Goal: Task Accomplishment & Management: Use online tool/utility

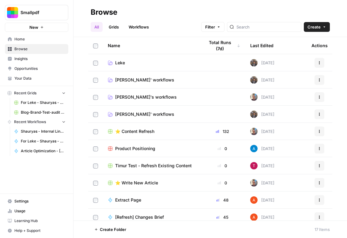
click at [131, 111] on span "[PERSON_NAME]' workflows" at bounding box center [144, 114] width 59 height 6
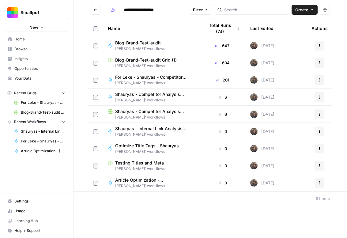
click at [154, 44] on span "Blog-Brand-Test-audit" at bounding box center [138, 43] width 46 height 6
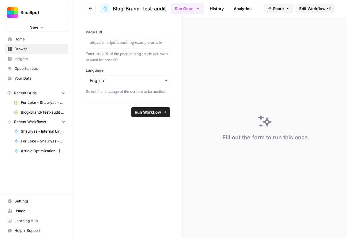
click at [307, 8] on span "Edit Workflow" at bounding box center [313, 9] width 26 height 6
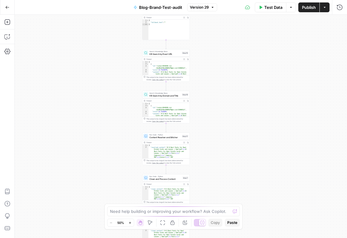
click at [204, 10] on span "Version 29" at bounding box center [199, 8] width 19 height 6
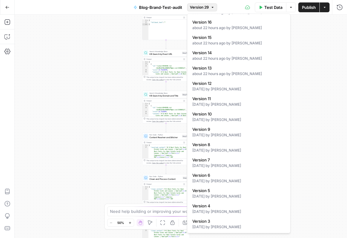
scroll to position [229, 0]
click at [307, 52] on div "**********" at bounding box center [181, 126] width 333 height 223
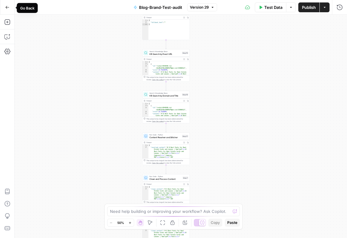
click at [6, 8] on icon "button" at bounding box center [8, 7] width 4 height 3
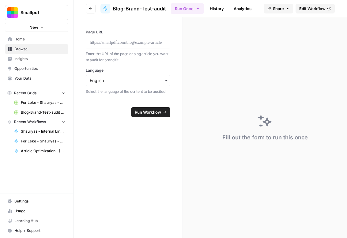
click at [25, 40] on span "Home" at bounding box center [39, 39] width 51 height 6
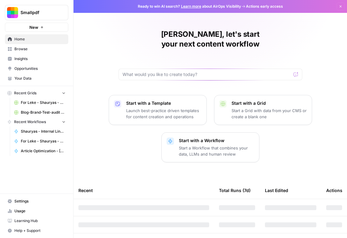
click at [27, 46] on span "Browse" at bounding box center [39, 49] width 51 height 6
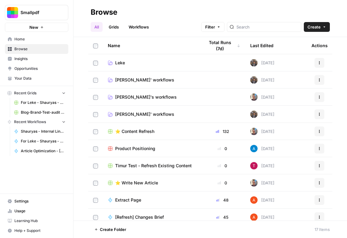
click at [123, 114] on span "[PERSON_NAME]' workflows" at bounding box center [144, 114] width 59 height 6
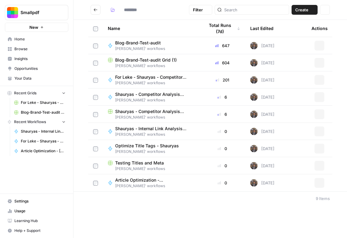
type input "**********"
click at [148, 61] on span "Blog-Brand-Test-audit Grid (1)" at bounding box center [146, 60] width 62 height 6
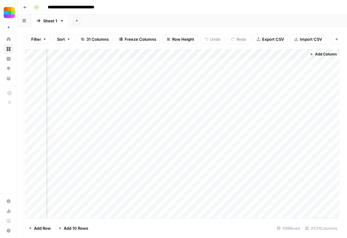
scroll to position [0, 1501]
click at [23, 6] on icon "button" at bounding box center [25, 8] width 4 height 4
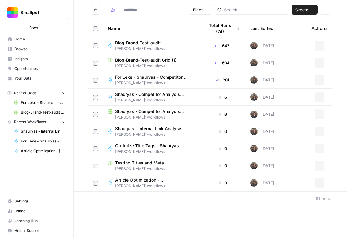
type input "**********"
click at [158, 54] on td "Blog-Brand-Test-audit Shauryas' workflows" at bounding box center [151, 45] width 97 height 17
click at [155, 60] on span "Blog-Brand-Test-audit Grid (1)" at bounding box center [146, 60] width 62 height 6
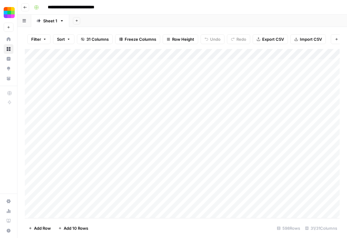
click at [25, 8] on icon "button" at bounding box center [25, 8] width 4 height 4
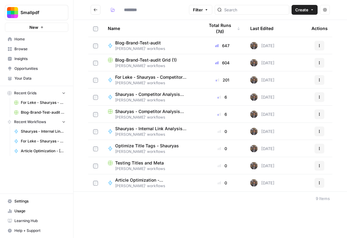
click at [137, 164] on span "Testing Titles and Meta" at bounding box center [139, 163] width 49 height 6
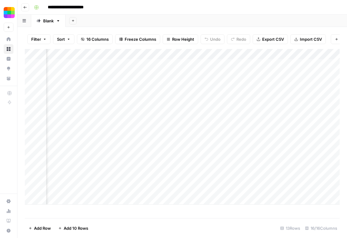
scroll to position [0, 394]
click at [86, 66] on div "Add Column" at bounding box center [182, 127] width 315 height 156
click at [121, 65] on div "Add Column" at bounding box center [182, 127] width 315 height 156
click at [169, 66] on div "Add Column" at bounding box center [182, 127] width 315 height 156
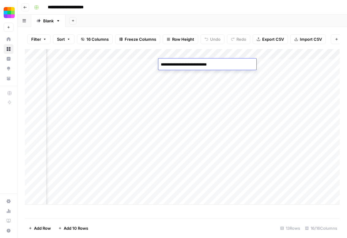
click at [169, 66] on textarea "**********" at bounding box center [207, 64] width 98 height 9
click at [190, 176] on div "Add Column" at bounding box center [182, 127] width 315 height 156
drag, startPoint x: 166, startPoint y: 64, endPoint x: 166, endPoint y: 182, distance: 118.3
click at [166, 182] on div "Add Column" at bounding box center [182, 127] width 315 height 156
click at [235, 66] on div "Add Column" at bounding box center [182, 127] width 315 height 156
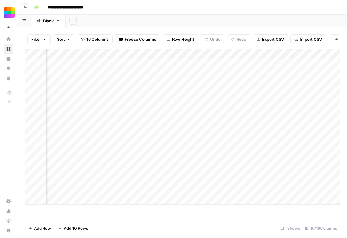
click at [235, 66] on div "Add Column" at bounding box center [182, 127] width 315 height 156
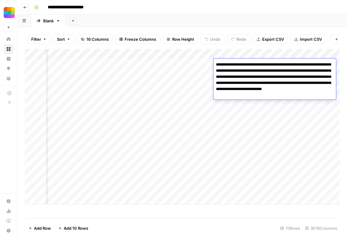
drag, startPoint x: 220, startPoint y: 65, endPoint x: 266, endPoint y: 94, distance: 55.4
click at [266, 94] on textarea "**********" at bounding box center [275, 79] width 123 height 39
click at [247, 175] on div "Add Column" at bounding box center [182, 127] width 315 height 156
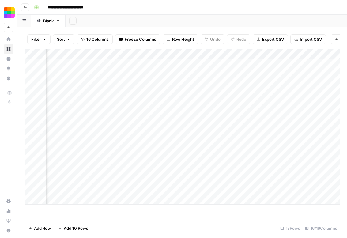
scroll to position [0, 546]
drag, startPoint x: 162, startPoint y: 77, endPoint x: 162, endPoint y: 132, distance: 54.3
click at [162, 132] on div "Add Column" at bounding box center [182, 127] width 315 height 156
drag, startPoint x: 241, startPoint y: 67, endPoint x: 241, endPoint y: 113, distance: 46.0
click at [241, 114] on div "Add Column" at bounding box center [182, 127] width 315 height 156
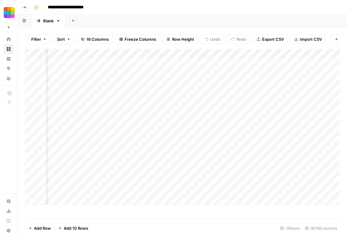
scroll to position [0, 597]
click at [107, 147] on div "Add Column" at bounding box center [182, 127] width 315 height 156
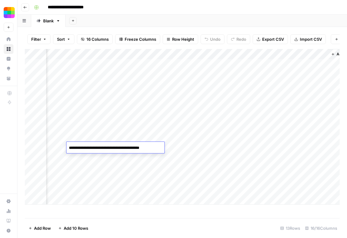
scroll to position [0, 689]
click at [261, 86] on div "Add Column" at bounding box center [182, 127] width 315 height 156
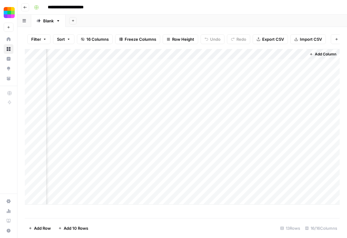
drag, startPoint x: 162, startPoint y: 103, endPoint x: 170, endPoint y: 151, distance: 49.0
click at [170, 151] on div "Add Column" at bounding box center [182, 127] width 315 height 156
click at [263, 106] on div "Add Column" at bounding box center [182, 127] width 315 height 156
drag, startPoint x: 172, startPoint y: 74, endPoint x: 172, endPoint y: 149, distance: 74.5
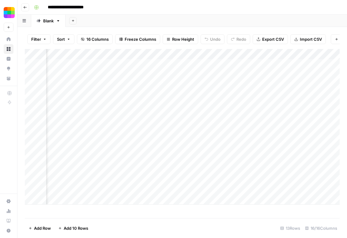
click at [172, 149] on div "Add Column" at bounding box center [182, 127] width 315 height 156
click at [26, 4] on button "Go back" at bounding box center [25, 7] width 8 height 8
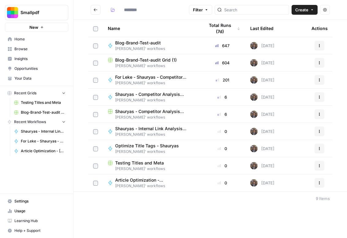
type input "**********"
click at [143, 61] on span "Blog-Brand-Test-audit Grid (1)" at bounding box center [146, 60] width 62 height 6
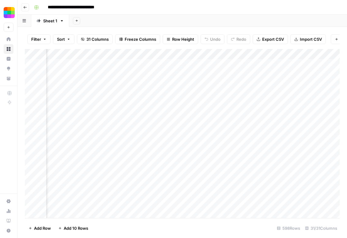
scroll to position [0, 1501]
click at [265, 64] on div "Add Column" at bounding box center [182, 133] width 315 height 169
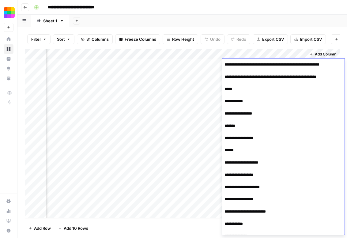
scroll to position [104, 0]
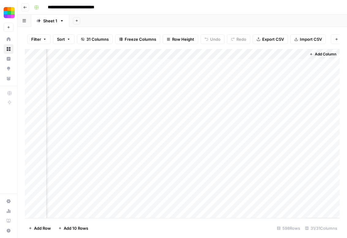
click at [186, 161] on div "Add Column" at bounding box center [182, 133] width 315 height 169
click at [280, 108] on div "Add Column" at bounding box center [182, 133] width 315 height 169
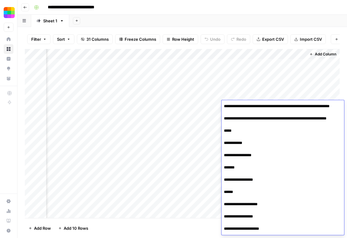
scroll to position [145, 0]
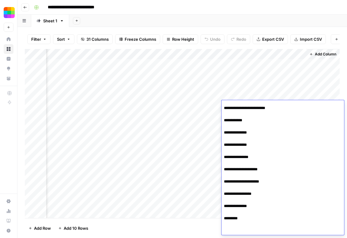
click at [175, 169] on div "Add Column" at bounding box center [182, 133] width 315 height 169
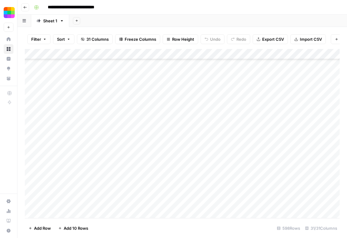
scroll to position [0, 0]
click at [166, 65] on div "Add Column" at bounding box center [182, 133] width 315 height 169
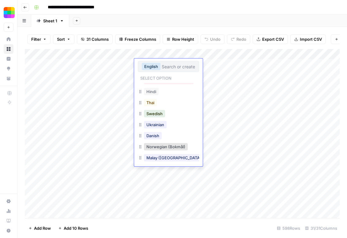
scroll to position [186, 0]
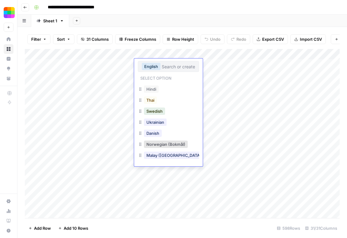
click at [211, 22] on div "Add Sheet" at bounding box center [208, 21] width 278 height 12
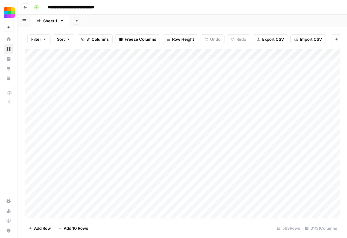
click at [24, 11] on button "Go back" at bounding box center [25, 7] width 8 height 8
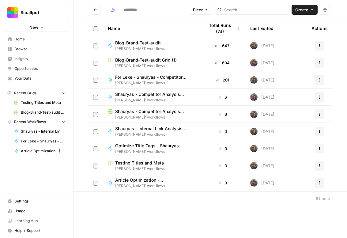
type input "**********"
click at [38, 49] on span "Browse" at bounding box center [39, 49] width 51 height 6
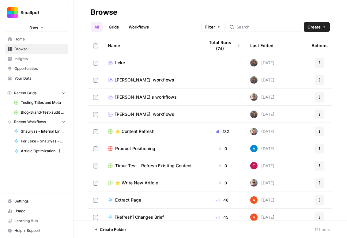
click at [128, 112] on span "[PERSON_NAME]' workflows" at bounding box center [144, 114] width 59 height 6
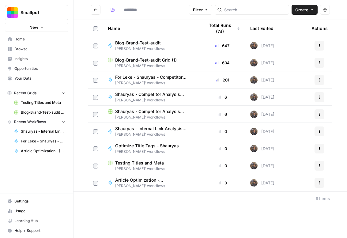
type input "**********"
click at [300, 16] on header "**********" at bounding box center [211, 10] width 274 height 20
click at [299, 10] on span "Create" at bounding box center [302, 10] width 13 height 6
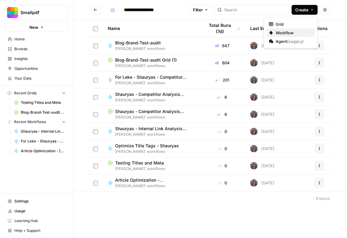
click at [280, 30] on span "Workflow" at bounding box center [293, 33] width 34 height 6
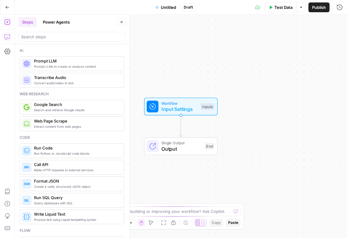
click at [8, 40] on button "Copilot" at bounding box center [7, 37] width 10 height 10
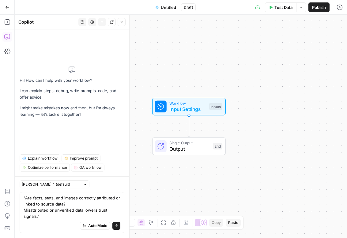
click at [25, 198] on textarea ""Are facts, stats, and images correctly attributed or linked to source data? Mi…" at bounding box center [72, 207] width 97 height 25
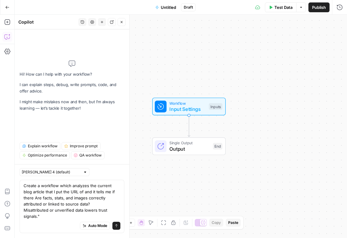
drag, startPoint x: 77, startPoint y: 199, endPoint x: 114, endPoint y: 199, distance: 37.1
click at [114, 199] on textarea "Create a workflow which analyzes the current blog article that I put the URL of…" at bounding box center [72, 201] width 97 height 37
drag, startPoint x: 24, startPoint y: 204, endPoint x: 47, endPoint y: 204, distance: 23.0
click at [47, 204] on textarea "Create a workflow which analyzes the current blog article that I put the URL of…" at bounding box center [72, 201] width 97 height 37
click at [55, 206] on textarea "Create a workflow which analyzes the current blog article that I put the URL of…" at bounding box center [72, 201] width 97 height 37
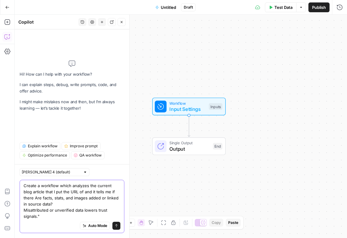
drag, startPoint x: 45, startPoint y: 219, endPoint x: 20, endPoint y: 211, distance: 26.6
click at [20, 211] on div "Create a workflow which analyzes the current blog article that I put the URL of…" at bounding box center [72, 206] width 105 height 53
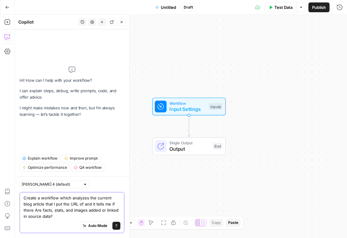
click at [82, 218] on textarea "Create a workflow which analyzes the current blog article that I put the URL of…" at bounding box center [72, 207] width 97 height 25
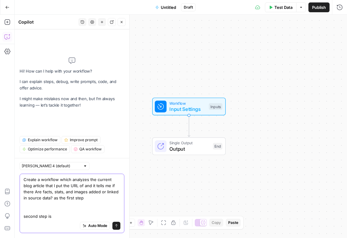
paste textarea ""Are facts, stats, and images correctly attributed or linked to source data? Mi…"
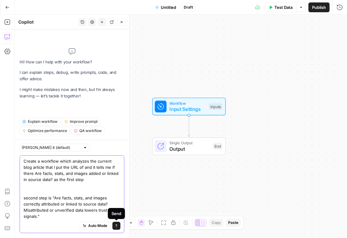
type textarea "Create a workflow which analyzes the current blog article that I put the URL of…"
click at [115, 227] on icon "submit" at bounding box center [117, 226] width 4 height 4
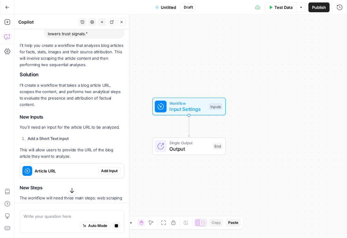
scroll to position [135, 0]
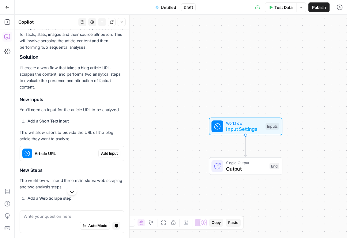
click at [106, 151] on span "Add Input" at bounding box center [109, 154] width 17 height 6
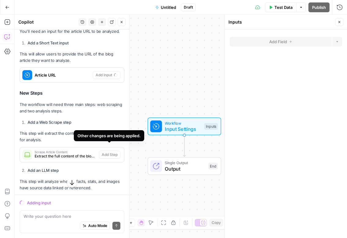
scroll to position [225, 0]
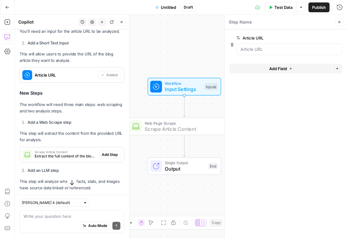
click at [110, 152] on span "Add Step" at bounding box center [110, 155] width 16 height 6
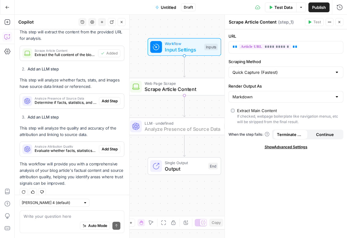
click at [112, 97] on button "Add Step" at bounding box center [109, 101] width 21 height 8
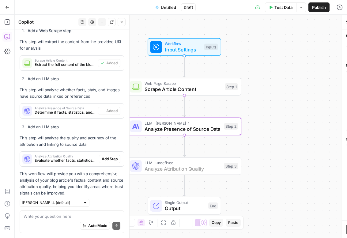
type textarea "Analyze Presence of Source Data"
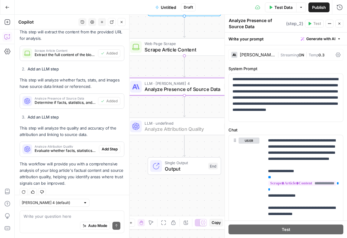
click at [111, 147] on span "Add Step" at bounding box center [110, 150] width 16 height 6
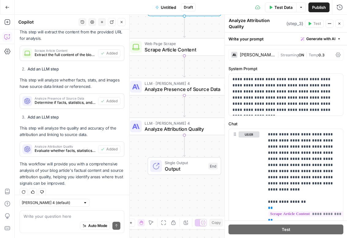
click at [338, 23] on icon "button" at bounding box center [340, 24] width 4 height 4
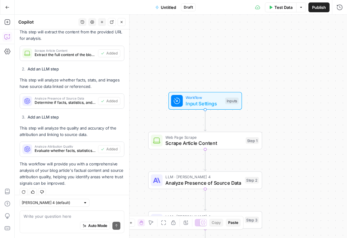
click at [209, 102] on span "Input Settings" at bounding box center [204, 103] width 36 height 7
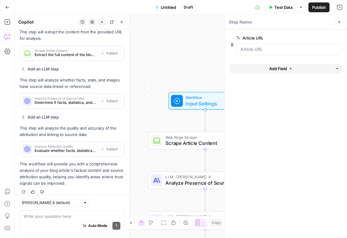
click at [199, 40] on div "Workflow Input Settings Inputs Web Page Scrape Scrape Article Content Step 1 LL…" at bounding box center [181, 126] width 333 height 223
click at [338, 21] on icon "button" at bounding box center [340, 22] width 4 height 4
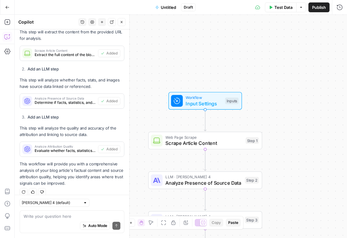
click at [166, 8] on span "Untitled" at bounding box center [168, 7] width 15 height 6
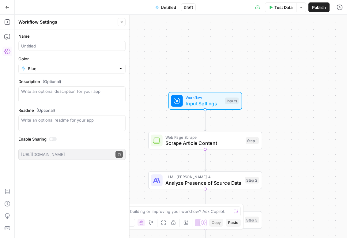
click at [166, 8] on span "Untitled" at bounding box center [168, 7] width 15 height 6
click at [96, 44] on input "Name" at bounding box center [72, 46] width 102 height 6
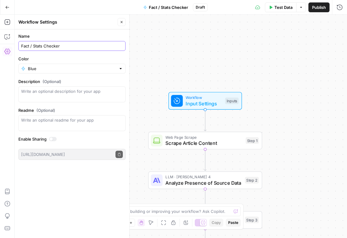
type input "Fact / Stats Checker"
click at [121, 25] on button "Close" at bounding box center [122, 22] width 8 height 8
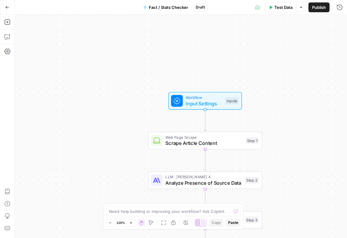
click at [275, 9] on span "Test Data" at bounding box center [284, 7] width 18 height 6
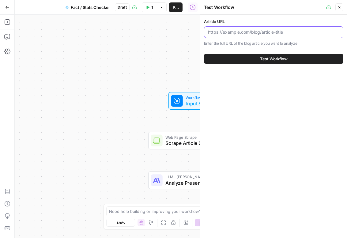
click at [269, 32] on input "Article URL" at bounding box center [274, 32] width 132 height 6
paste input "https://smallpdf.com/blog/how-to-add-link-to-instagram-story"
type input "https://smallpdf.com/blog/how-to-add-link-to-instagram-story"
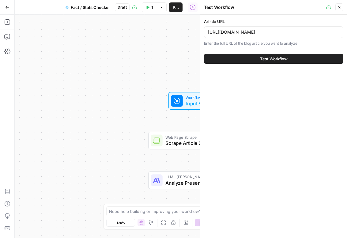
click at [275, 57] on span "Test Workflow" at bounding box center [274, 59] width 28 height 6
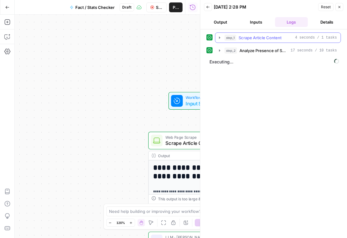
click at [222, 38] on button "step_1 Scrape Article Content 4 seconds / 1 tasks" at bounding box center [278, 38] width 125 height 10
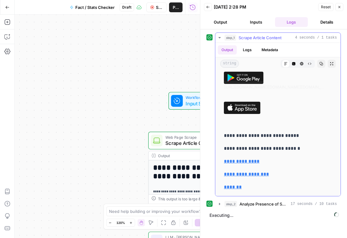
scroll to position [3896, 0]
click at [219, 37] on icon "button" at bounding box center [219, 37] width 5 height 5
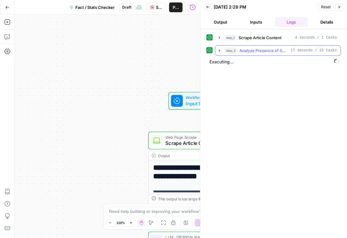
click at [221, 51] on icon "button" at bounding box center [219, 50] width 5 height 5
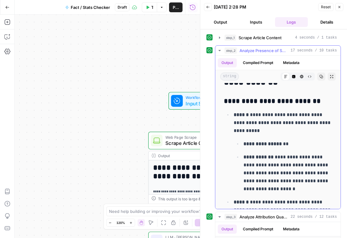
scroll to position [0, 0]
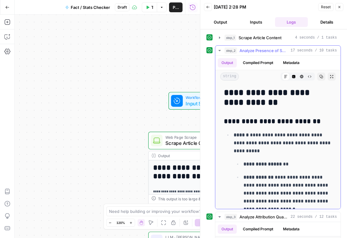
drag, startPoint x: 255, startPoint y: 137, endPoint x: 259, endPoint y: 152, distance: 15.4
click at [259, 152] on p "**********" at bounding box center [283, 143] width 98 height 24
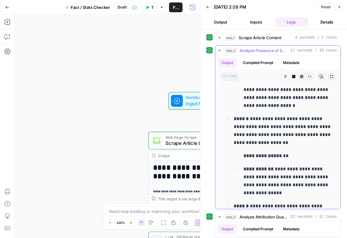
scroll to position [96, 0]
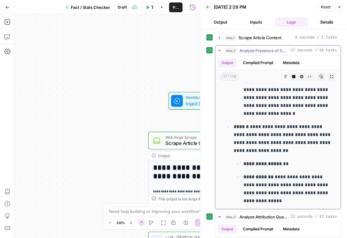
drag, startPoint x: 252, startPoint y: 127, endPoint x: 266, endPoint y: 149, distance: 26.4
click at [266, 150] on p "**********" at bounding box center [283, 139] width 98 height 32
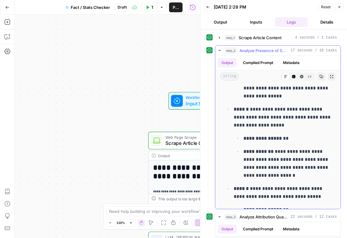
scroll to position [202, 0]
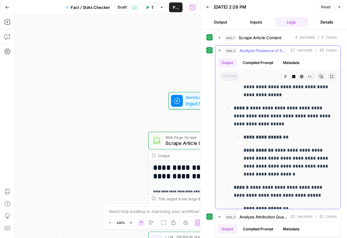
drag, startPoint x: 251, startPoint y: 105, endPoint x: 259, endPoint y: 119, distance: 16.2
click at [259, 119] on p "**********" at bounding box center [283, 116] width 98 height 24
drag, startPoint x: 252, startPoint y: 107, endPoint x: 261, endPoint y: 123, distance: 18.1
click at [261, 123] on p "**********" at bounding box center [283, 116] width 98 height 24
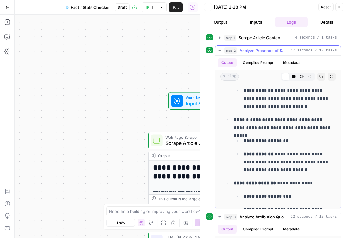
scroll to position [334, 0]
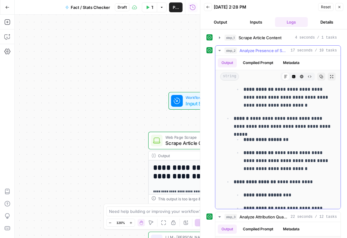
drag, startPoint x: 253, startPoint y: 117, endPoint x: 311, endPoint y: 125, distance: 58.1
click at [311, 125] on p "**********" at bounding box center [283, 123] width 98 height 16
drag, startPoint x: 250, startPoint y: 119, endPoint x: 323, endPoint y: 125, distance: 73.6
click at [324, 126] on p "**********" at bounding box center [283, 123] width 98 height 16
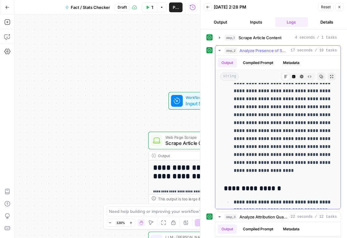
scroll to position [809, 0]
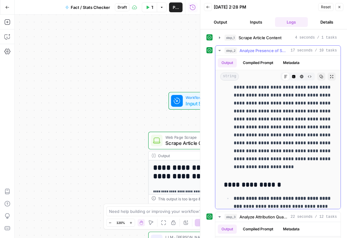
click at [220, 50] on icon "button" at bounding box center [220, 50] width 2 height 1
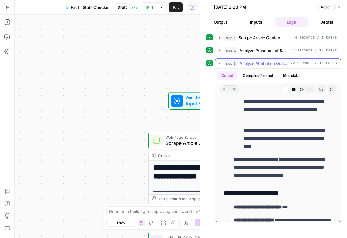
scroll to position [767, 0]
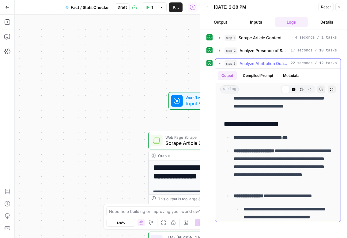
click at [219, 63] on icon "button" at bounding box center [219, 63] width 5 height 5
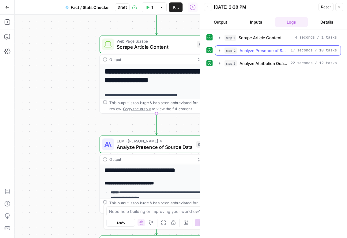
click at [220, 52] on icon "button" at bounding box center [219, 50] width 5 height 5
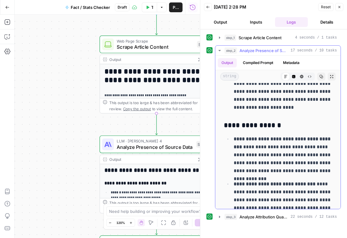
scroll to position [993, 0]
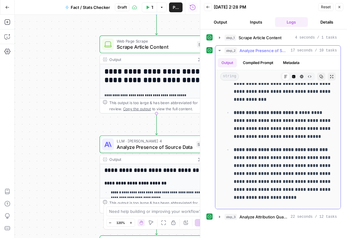
click at [221, 51] on icon "button" at bounding box center [219, 50] width 5 height 5
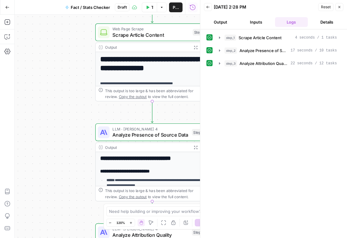
click at [340, 7] on icon "button" at bounding box center [340, 7] width 2 height 2
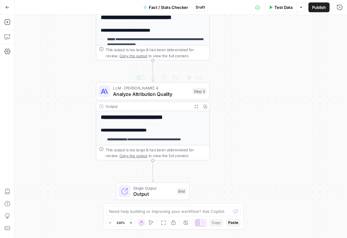
click at [165, 122] on div "**********" at bounding box center [152, 205] width 113 height 189
click at [173, 121] on div "**********" at bounding box center [152, 205] width 113 height 189
click at [195, 106] on icon "button" at bounding box center [196, 107] width 4 height 4
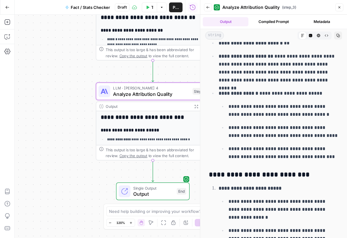
scroll to position [674, 0]
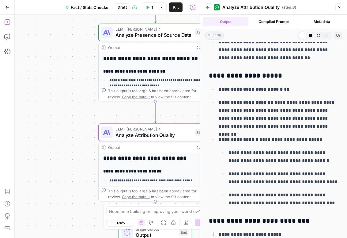
click at [336, 8] on button "Close" at bounding box center [340, 7] width 8 height 8
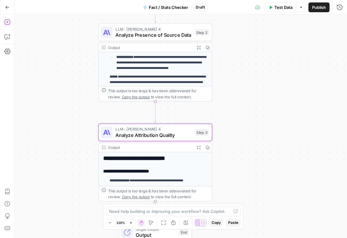
scroll to position [0, 0]
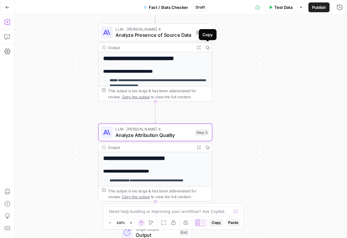
click at [208, 46] on icon "button" at bounding box center [208, 47] width 4 height 4
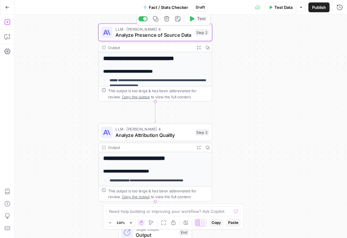
click at [135, 38] on span "Analyze Presence of Source Data" at bounding box center [154, 34] width 77 height 7
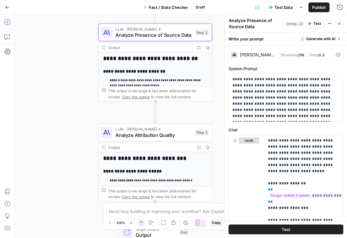
drag, startPoint x: 249, startPoint y: 28, endPoint x: 227, endPoint y: 20, distance: 23.3
click at [227, 20] on div "**********" at bounding box center [286, 126] width 123 height 223
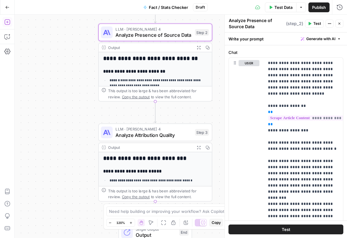
scroll to position [100, 0]
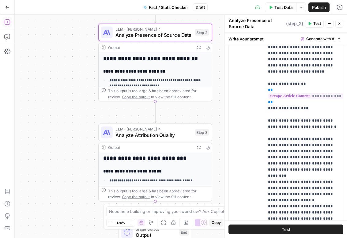
click at [338, 23] on icon "button" at bounding box center [340, 24] width 4 height 4
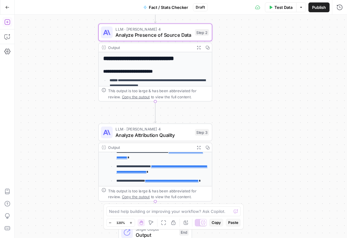
scroll to position [0, 0]
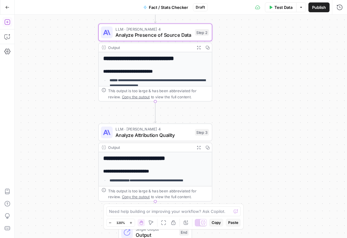
click at [168, 83] on p "**********" at bounding box center [159, 83] width 98 height 11
click at [166, 66] on div "**********" at bounding box center [155, 137] width 113 height 171
click at [167, 56] on h2 "**********" at bounding box center [155, 58] width 105 height 6
click at [198, 47] on icon "button" at bounding box center [199, 47] width 4 height 4
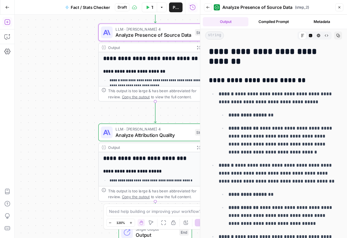
drag, startPoint x: 234, startPoint y: 94, endPoint x: 303, endPoint y: 143, distance: 84.7
click at [303, 143] on li "**********" at bounding box center [278, 123] width 122 height 67
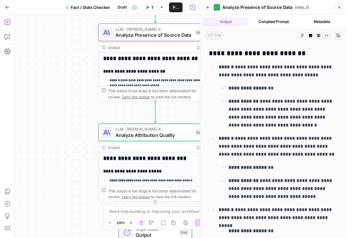
scroll to position [38, 0]
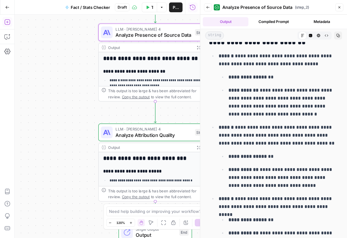
drag, startPoint x: 238, startPoint y: 127, endPoint x: 287, endPoint y: 184, distance: 75.6
click at [287, 184] on li "**********" at bounding box center [278, 156] width 122 height 67
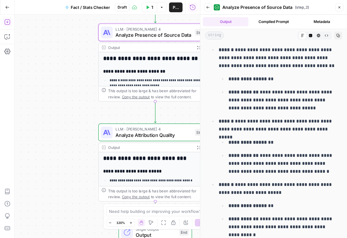
scroll to position [117, 0]
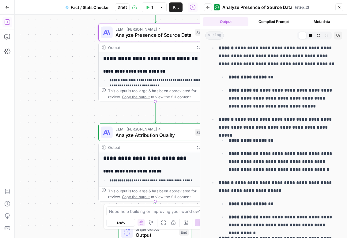
drag, startPoint x: 233, startPoint y: 120, endPoint x: 302, endPoint y: 178, distance: 89.9
click at [302, 178] on ul "**********" at bounding box center [274, 152] width 130 height 360
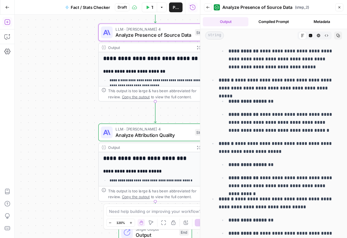
scroll to position [191, 0]
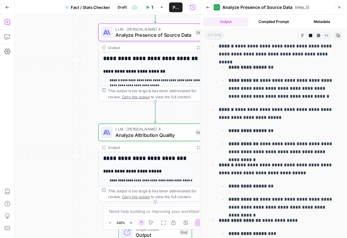
drag, startPoint x: 236, startPoint y: 110, endPoint x: 334, endPoint y: 150, distance: 105.6
click at [334, 150] on li "**********" at bounding box center [278, 130] width 122 height 51
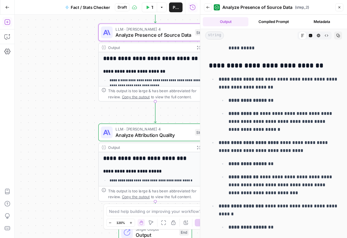
scroll to position [477, 0]
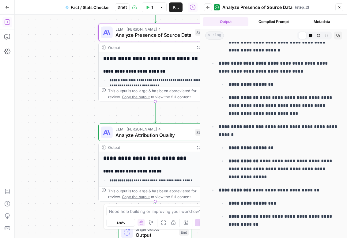
click at [340, 7] on icon "button" at bounding box center [340, 8] width 4 height 4
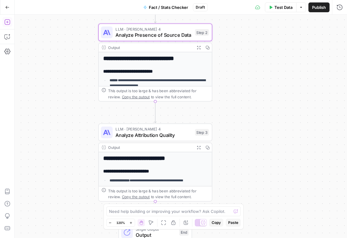
click at [283, 2] on div "Test Data Options Publish Run History" at bounding box center [278, 7] width 140 height 14
click at [281, 8] on span "Test Data" at bounding box center [284, 7] width 18 height 6
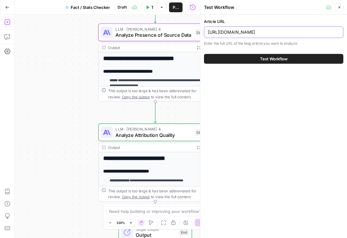
click at [281, 32] on input "https://smallpdf.com/blog/how-to-add-link-to-instagram-story" at bounding box center [274, 32] width 132 height 6
paste input "https://smallpdf.com/blog/how-to-reduce-pdf-page-size"
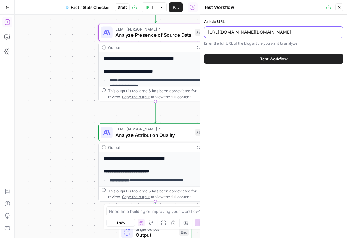
click at [281, 32] on input "https://smallpdf.com/blog/how-to-ahttps://smallpdf.com/blog/how-to-reduce-pdf-p…" at bounding box center [274, 32] width 132 height 6
paste input "reduce-pdf-page-size"
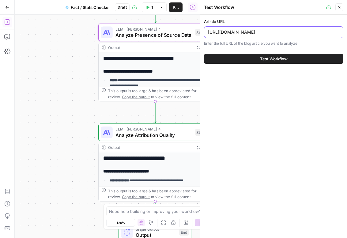
scroll to position [0, 0]
type input "https://smallpdf.com/blog/how-to-reduce-pdf-page-size"
click at [274, 62] on button "Test Workflow" at bounding box center [273, 59] width 139 height 10
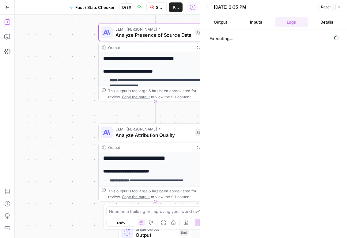
click at [250, 22] on button "Inputs" at bounding box center [256, 22] width 33 height 10
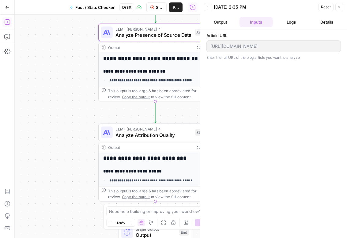
click at [277, 21] on button "Logs" at bounding box center [291, 22] width 33 height 10
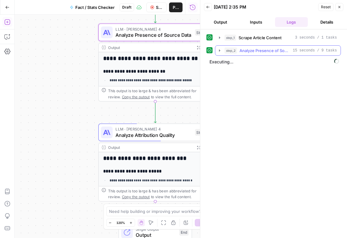
click at [220, 51] on icon "button" at bounding box center [219, 50] width 1 height 2
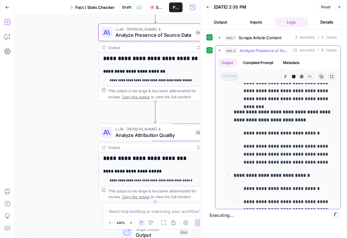
scroll to position [94, 0]
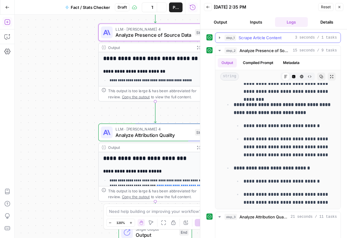
click at [269, 41] on button "step_1 Scrape Article Content 3 seconds / 1 tasks" at bounding box center [278, 38] width 125 height 10
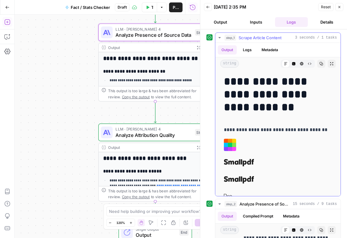
drag, startPoint x: 224, startPoint y: 78, endPoint x: 266, endPoint y: 105, distance: 49.2
click at [266, 105] on h1 "**********" at bounding box center [278, 94] width 108 height 39
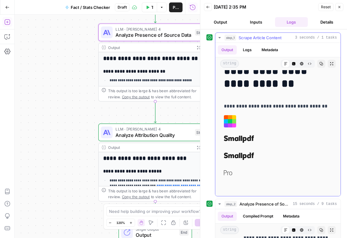
scroll to position [10, 0]
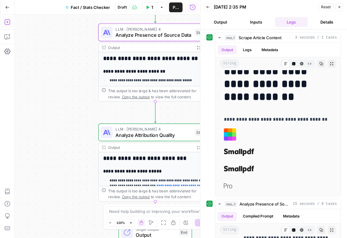
click at [225, 19] on button "Output" at bounding box center [220, 22] width 33 height 10
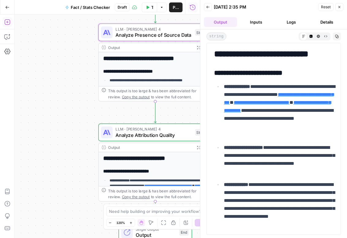
click at [288, 16] on header "Back 10/13/25 at 2:35 PM Reset Close Output Inputs Logs Details" at bounding box center [273, 14] width 147 height 29
click at [289, 20] on button "Logs" at bounding box center [291, 22] width 33 height 10
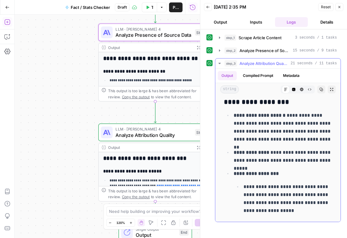
scroll to position [208, 0]
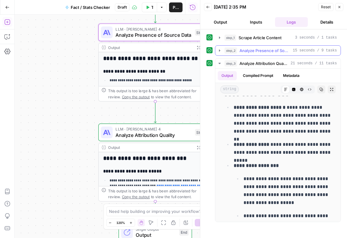
click at [262, 50] on span "Analyze Presence of Source Data" at bounding box center [265, 51] width 51 height 6
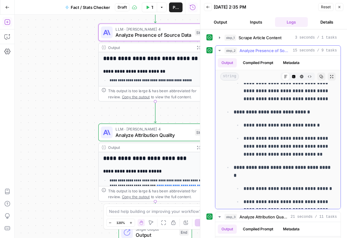
scroll to position [153, 0]
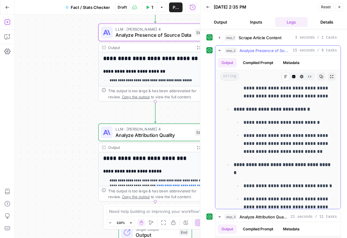
drag, startPoint x: 320, startPoint y: 152, endPoint x: 245, endPoint y: 134, distance: 77.6
click at [245, 134] on p "**********" at bounding box center [288, 144] width 89 height 24
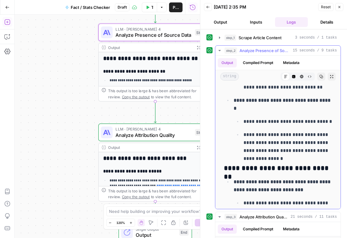
scroll to position [220, 0]
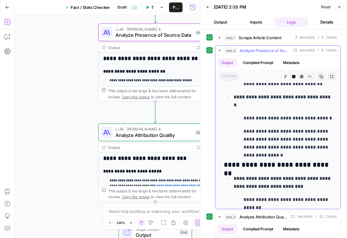
drag, startPoint x: 236, startPoint y: 96, endPoint x: 322, endPoint y: 138, distance: 95.7
click at [322, 138] on li "**********" at bounding box center [282, 122] width 100 height 59
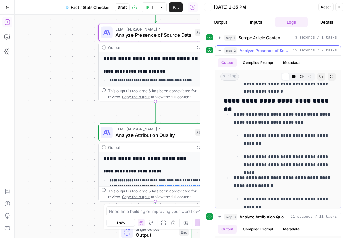
scroll to position [295, 0]
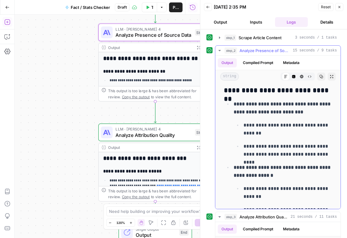
drag, startPoint x: 236, startPoint y: 96, endPoint x: 295, endPoint y: 147, distance: 77.6
click at [295, 147] on li "**********" at bounding box center [282, 129] width 100 height 59
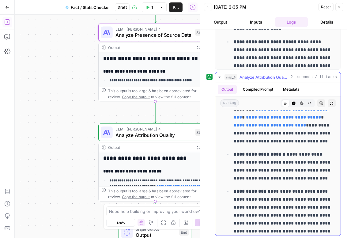
scroll to position [0, 0]
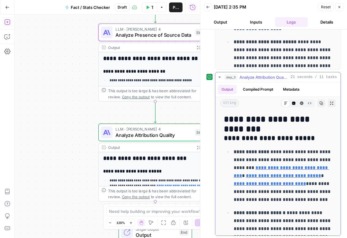
click at [220, 77] on icon "button" at bounding box center [219, 77] width 5 height 5
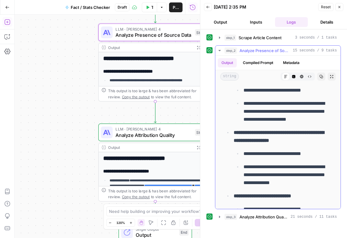
scroll to position [75, 0]
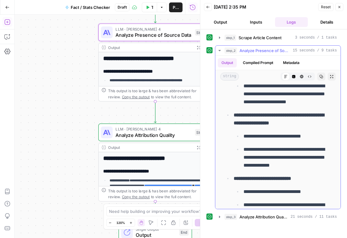
drag, startPoint x: 235, startPoint y: 123, endPoint x: 247, endPoint y: 123, distance: 12.0
click at [247, 123] on strong "**********" at bounding box center [279, 119] width 90 height 13
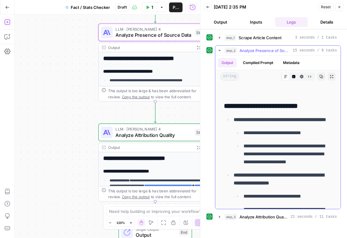
scroll to position [2, 0]
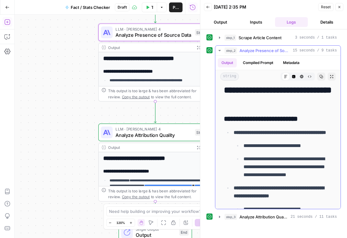
drag, startPoint x: 235, startPoint y: 131, endPoint x: 249, endPoint y: 131, distance: 13.2
click at [249, 131] on strong "**********" at bounding box center [280, 132] width 93 height 5
drag, startPoint x: 235, startPoint y: 133, endPoint x: 248, endPoint y: 133, distance: 12.9
click at [248, 133] on strong "**********" at bounding box center [280, 132] width 93 height 5
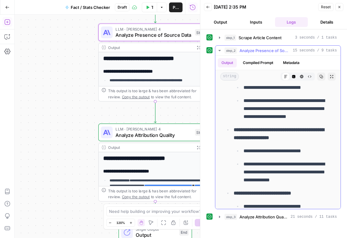
scroll to position [97, 0]
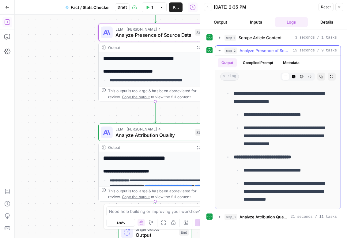
drag, startPoint x: 236, startPoint y: 103, endPoint x: 244, endPoint y: 103, distance: 8.3
click at [244, 103] on strong "**********" at bounding box center [279, 97] width 90 height 13
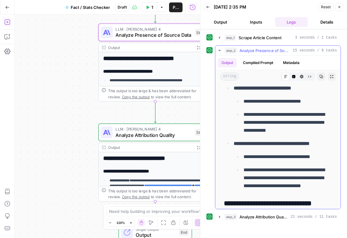
scroll to position [179, 0]
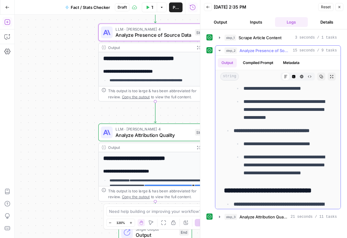
drag, startPoint x: 236, startPoint y: 138, endPoint x: 254, endPoint y: 138, distance: 17.8
click at [254, 133] on strong "**********" at bounding box center [272, 130] width 76 height 5
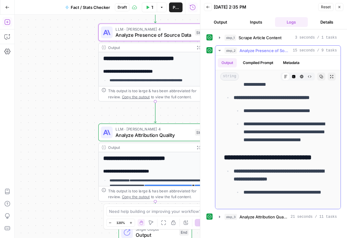
scroll to position [232, 0]
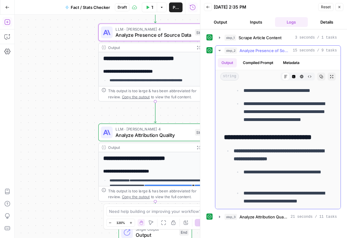
drag, startPoint x: 236, startPoint y: 161, endPoint x: 263, endPoint y: 160, distance: 27.0
click at [263, 160] on strong "**********" at bounding box center [279, 155] width 90 height 13
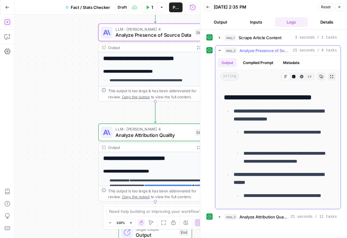
scroll to position [288, 0]
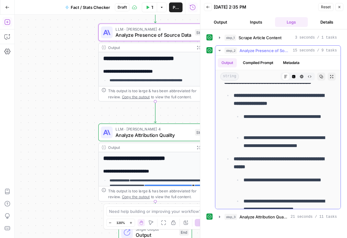
drag, startPoint x: 235, startPoint y: 169, endPoint x: 266, endPoint y: 166, distance: 30.8
click at [266, 166] on strong "**********" at bounding box center [279, 163] width 90 height 13
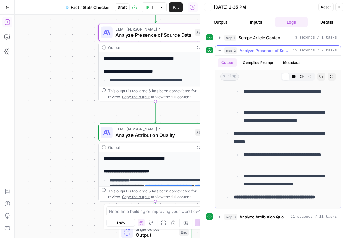
scroll to position [338, 0]
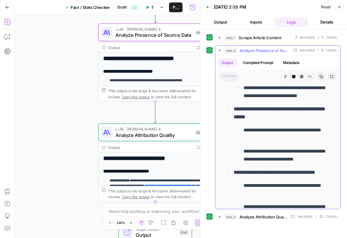
drag, startPoint x: 233, startPoint y: 181, endPoint x: 265, endPoint y: 181, distance: 31.9
click at [265, 181] on li "**********" at bounding box center [282, 193] width 100 height 51
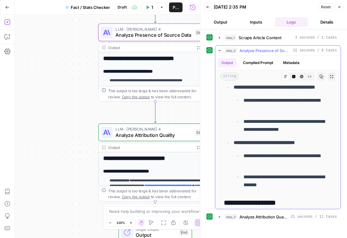
scroll to position [432, 0]
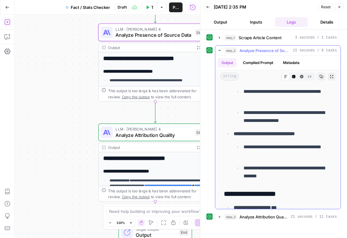
drag, startPoint x: 237, startPoint y: 148, endPoint x: 293, endPoint y: 146, distance: 55.5
click at [293, 146] on li "**********" at bounding box center [282, 155] width 100 height 51
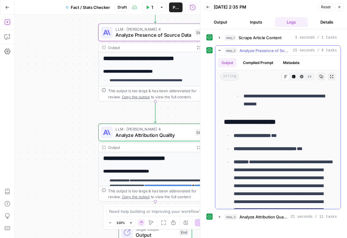
scroll to position [505, 0]
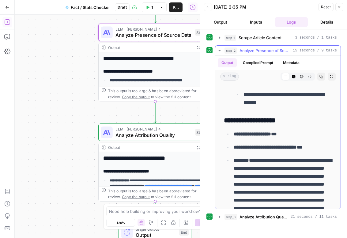
drag, startPoint x: 234, startPoint y: 151, endPoint x: 279, endPoint y: 151, distance: 45.1
click at [271, 136] on strong "**********" at bounding box center [252, 134] width 37 height 5
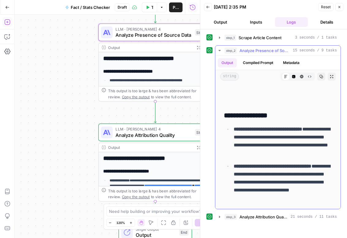
scroll to position [620, 0]
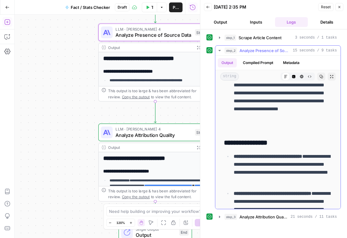
drag, startPoint x: 237, startPoint y: 162, endPoint x: 277, endPoint y: 160, distance: 40.5
click at [277, 147] on h3 "**********" at bounding box center [278, 143] width 108 height 9
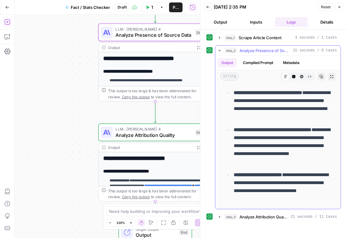
scroll to position [739, 0]
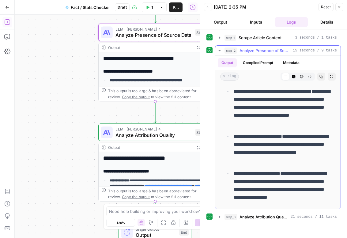
click at [221, 52] on icon "button" at bounding box center [219, 50] width 5 height 5
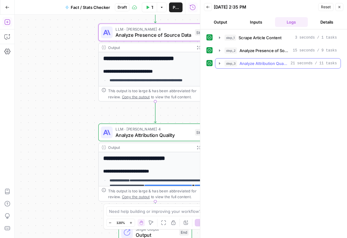
click at [220, 64] on icon "button" at bounding box center [219, 63] width 1 height 2
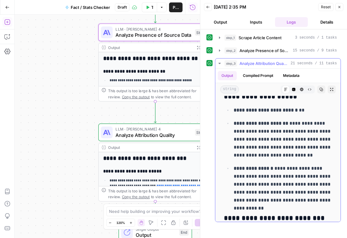
scroll to position [612, 0]
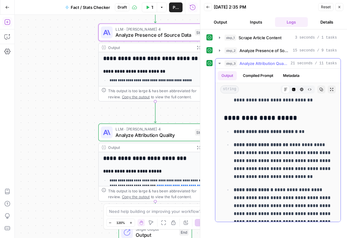
click at [284, 134] on strong "**********" at bounding box center [266, 131] width 64 height 5
drag, startPoint x: 270, startPoint y: 132, endPoint x: 318, endPoint y: 132, distance: 47.8
click at [318, 132] on p "**********" at bounding box center [283, 132] width 98 height 8
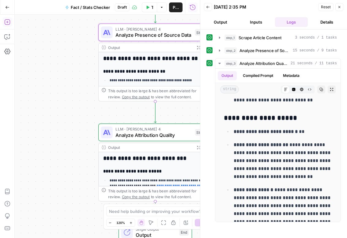
click at [206, 5] on button "Back" at bounding box center [208, 7] width 8 height 8
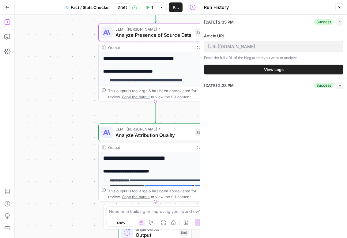
click at [341, 9] on icon "button" at bounding box center [340, 8] width 4 height 4
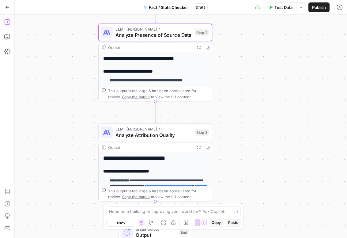
click at [290, 10] on span "Test Data" at bounding box center [284, 7] width 18 height 6
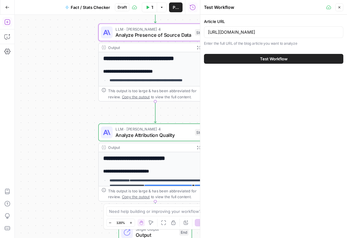
click at [279, 28] on div "https://smallpdf.com/blog/how-to-reduce-pdf-page-size" at bounding box center [273, 32] width 139 height 12
click at [278, 31] on input "https://smallpdf.com/blog/how-to-reduce-pdf-page-size" at bounding box center [274, 32] width 132 height 6
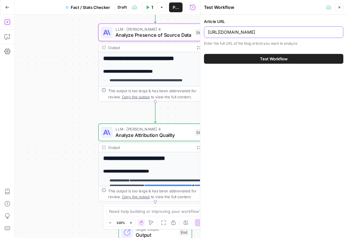
click at [278, 31] on input "https://smallpdf.com/blog/how-to-reduce-pdf-page-size" at bounding box center [274, 32] width 132 height 6
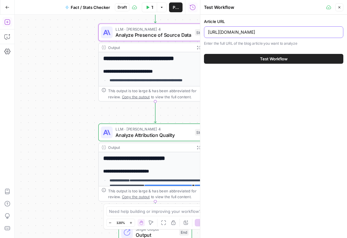
paste input "pdf-statistics"
type input "https://smallpdf.com/pdf-statistics"
click at [276, 65] on div "Test Workflow" at bounding box center [273, 58] width 139 height 17
click at [274, 62] on button "Test Workflow" at bounding box center [273, 59] width 139 height 10
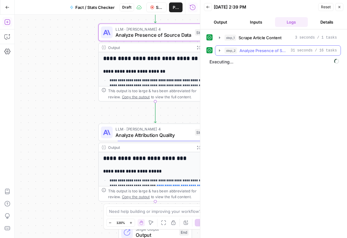
click at [219, 49] on icon "button" at bounding box center [219, 50] width 5 height 5
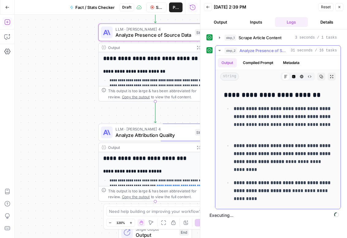
scroll to position [24, 0]
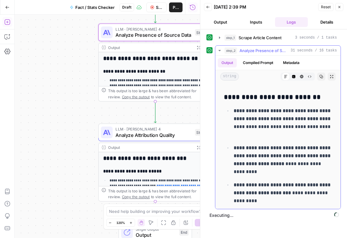
drag, startPoint x: 276, startPoint y: 135, endPoint x: 246, endPoint y: 108, distance: 40.2
click at [246, 108] on p "**********" at bounding box center [283, 123] width 98 height 32
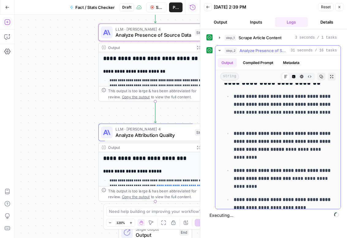
scroll to position [40, 0]
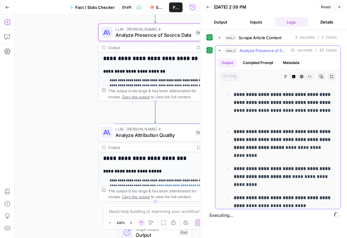
drag, startPoint x: 272, startPoint y: 157, endPoint x: 235, endPoint y: 129, distance: 46.1
click at [235, 129] on p "**********" at bounding box center [283, 144] width 98 height 32
click at [252, 140] on strong "**********" at bounding box center [283, 139] width 98 height 21
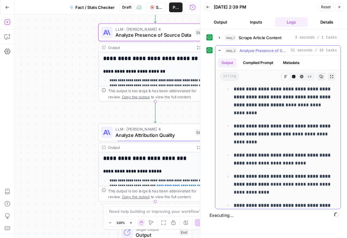
scroll to position [100, 0]
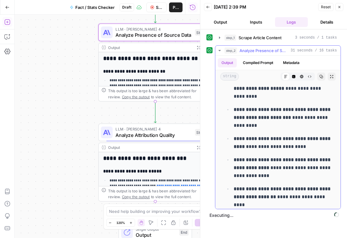
drag, startPoint x: 279, startPoint y: 120, endPoint x: 271, endPoint y: 111, distance: 12.4
click at [271, 111] on p "**********" at bounding box center [283, 118] width 98 height 24
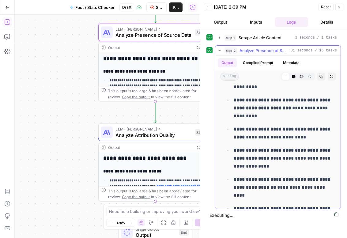
drag, startPoint x: 249, startPoint y: 136, endPoint x: 239, endPoint y: 129, distance: 12.5
click at [239, 129] on p "**********" at bounding box center [283, 133] width 98 height 16
drag, startPoint x: 235, startPoint y: 130, endPoint x: 247, endPoint y: 137, distance: 14.6
click at [247, 137] on p "**********" at bounding box center [283, 133] width 98 height 16
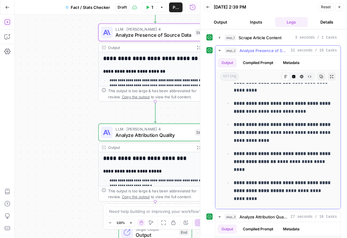
scroll to position [136, 0]
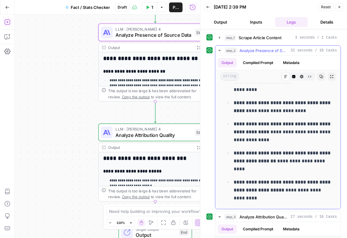
copy p "**********"
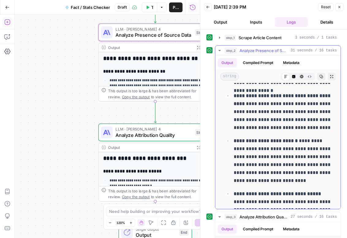
scroll to position [1600, 0]
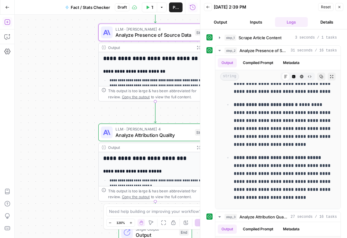
click at [341, 10] on button "Close" at bounding box center [340, 7] width 8 height 8
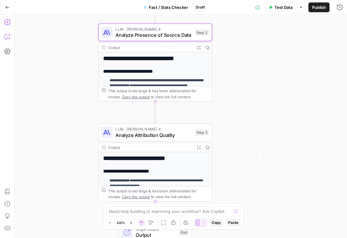
click at [3, 40] on button "Copilot" at bounding box center [7, 37] width 10 height 10
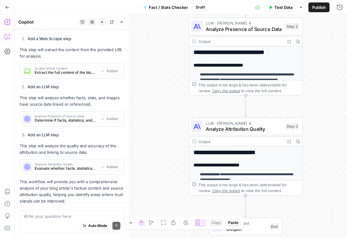
scroll to position [326, 0]
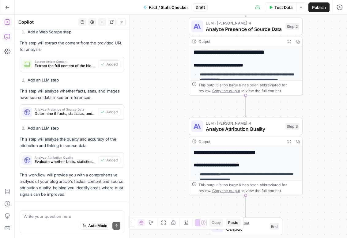
click at [63, 211] on div "Write your question here Auto Mode Send" at bounding box center [72, 222] width 105 height 23
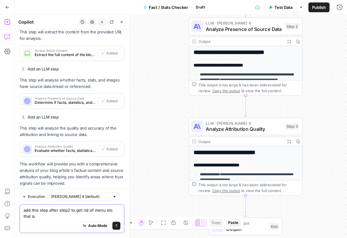
scroll to position [333, 0]
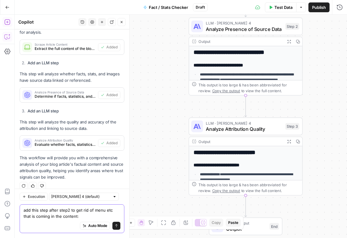
paste textarea "import re # ---------- 0) Collect sources ---------- # NOTE: This references St…"
type textarea "add this step after step2 to get rid of menu etc that is coming in the content:…"
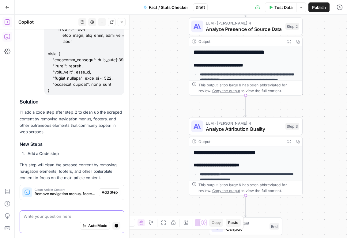
scroll to position [1680, 0]
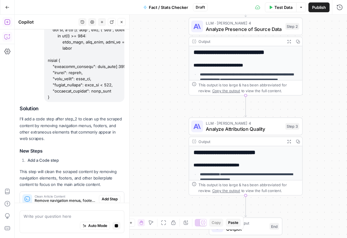
click at [118, 169] on p "This step will clean the scraped content by removing navigation elements, foote…" at bounding box center [72, 178] width 105 height 19
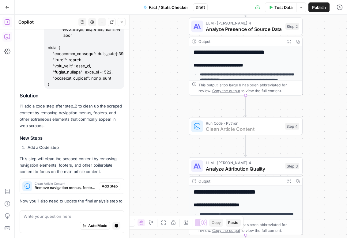
scroll to position [1681, 0]
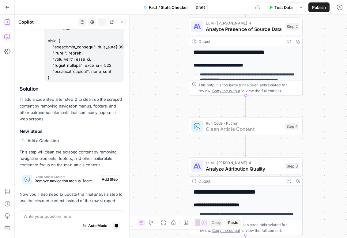
click at [114, 177] on span "Add Step" at bounding box center [110, 180] width 16 height 6
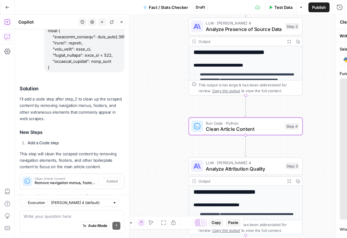
scroll to position [1725, 0]
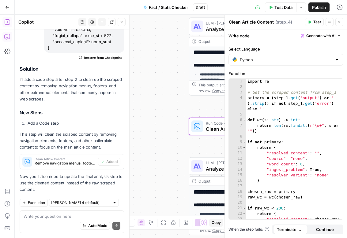
click at [112, 197] on div "Prompt Changes Analyze Attribution Quality (step_3) Apply" at bounding box center [72, 204] width 104 height 15
click at [113, 202] on span "Apply" at bounding box center [113, 205] width 10 height 6
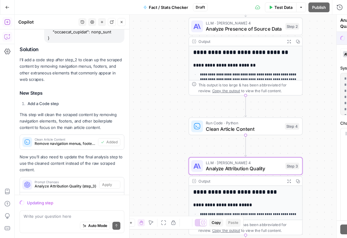
scroll to position [1735, 0]
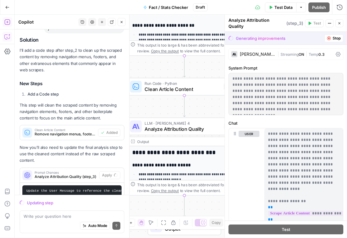
click at [62, 144] on p "Now you'll also need to update the final analysis step to use the cleaned conte…" at bounding box center [72, 153] width 105 height 19
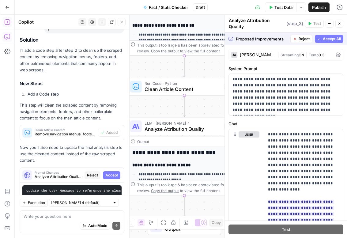
click at [323, 36] on span "Accept All" at bounding box center [332, 39] width 18 height 6
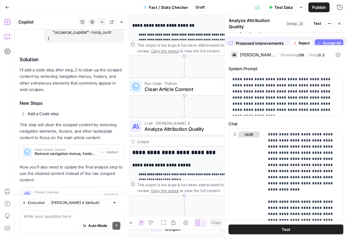
scroll to position [1754, 0]
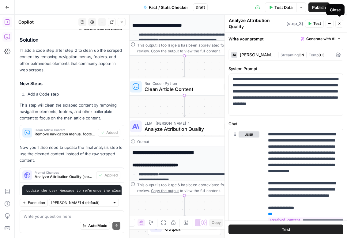
click at [341, 24] on button "Close" at bounding box center [340, 24] width 8 height 8
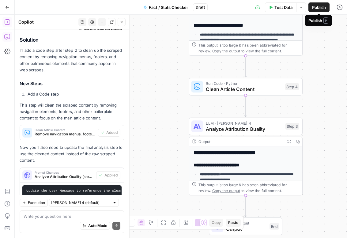
click at [314, 9] on span "Publish" at bounding box center [319, 7] width 14 height 6
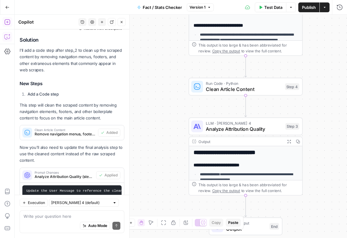
click at [274, 5] on span "Test Data" at bounding box center [274, 7] width 18 height 6
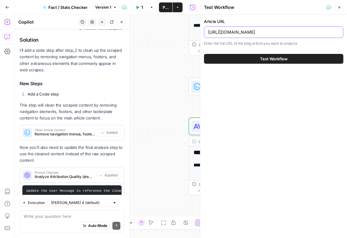
click at [270, 33] on input "https://smallpdf.com/pdf-statistics" at bounding box center [274, 32] width 132 height 6
paste input "blog/jpg-to-ppt-converter"
type input "[URL][DOMAIN_NAME]"
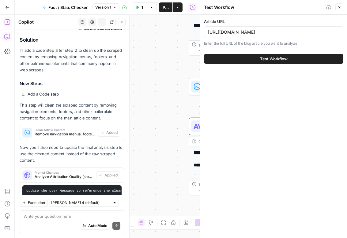
click at [269, 55] on button "Test Workflow" at bounding box center [273, 59] width 139 height 10
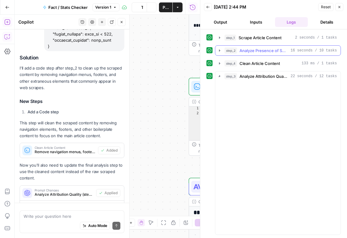
scroll to position [1725, 0]
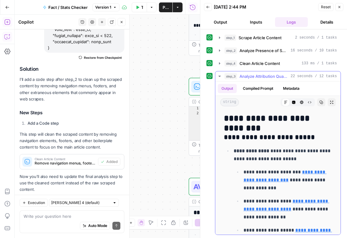
click at [220, 76] on icon "button" at bounding box center [220, 76] width 2 height 1
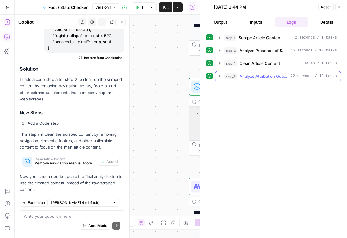
click at [217, 74] on icon "button" at bounding box center [219, 76] width 5 height 5
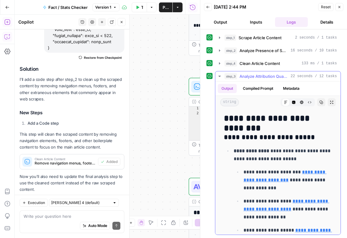
click at [217, 74] on icon "button" at bounding box center [219, 76] width 5 height 5
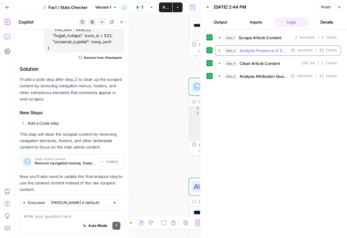
click at [219, 51] on icon "button" at bounding box center [219, 50] width 1 height 2
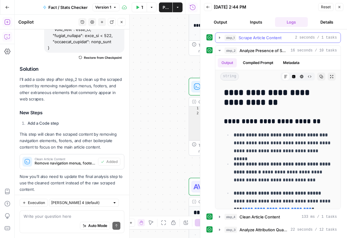
click at [220, 38] on icon "button" at bounding box center [219, 37] width 5 height 5
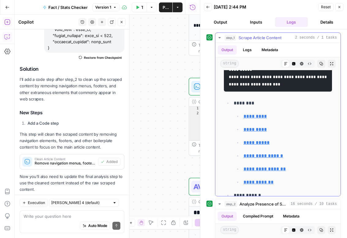
scroll to position [367, 0]
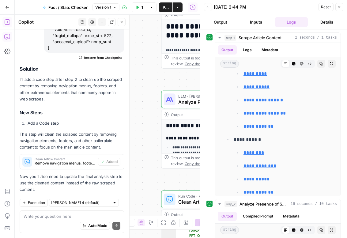
click at [339, 5] on icon "button" at bounding box center [340, 7] width 4 height 4
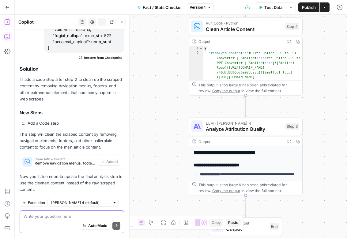
click at [60, 214] on textarea at bounding box center [72, 216] width 97 height 6
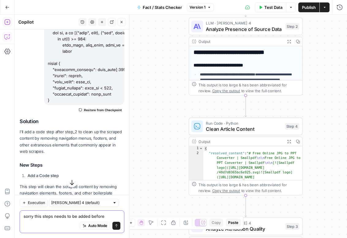
scroll to position [1725, 0]
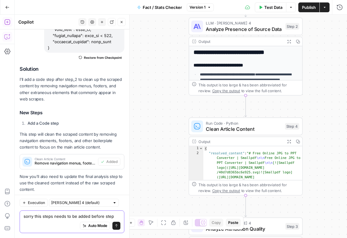
type textarea "sorry this steps needs to be added before step 2"
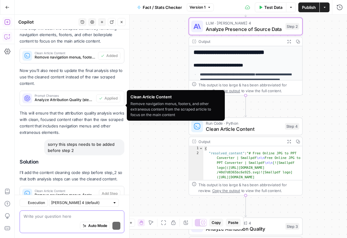
scroll to position [1876, 0]
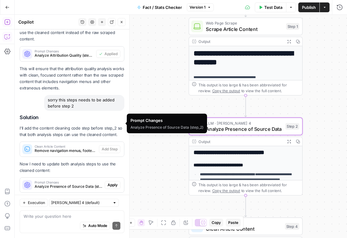
click at [110, 182] on span "Apply" at bounding box center [113, 185] width 10 height 6
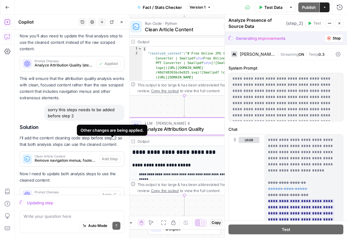
scroll to position [1856, 0]
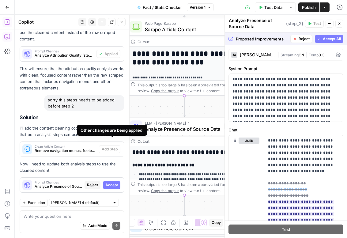
click at [113, 125] on div "Other changes are being applied." at bounding box center [112, 130] width 71 height 11
click at [108, 182] on span "Accept" at bounding box center [111, 185] width 13 height 6
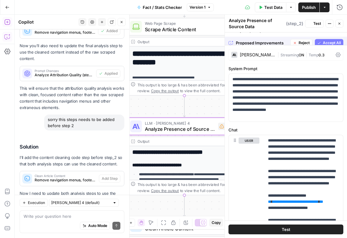
scroll to position [1885, 0]
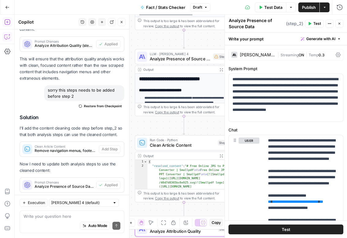
click at [114, 200] on button "Apply" at bounding box center [113, 204] width 16 height 8
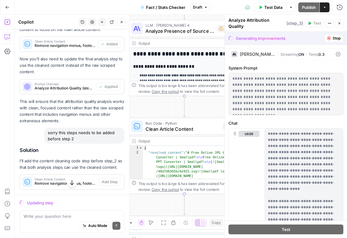
scroll to position [1856, 0]
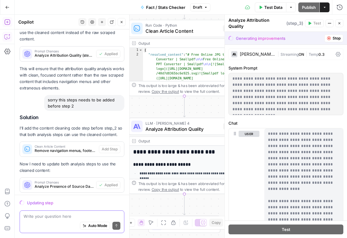
click at [66, 218] on textarea at bounding box center [72, 216] width 97 height 6
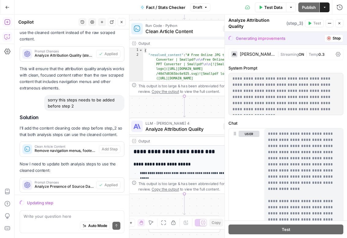
click at [342, 23] on button "Close" at bounding box center [340, 23] width 8 height 8
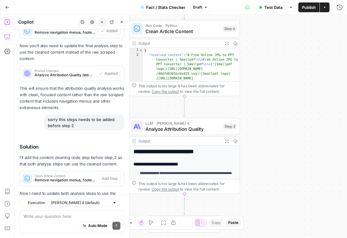
scroll to position [1885, 0]
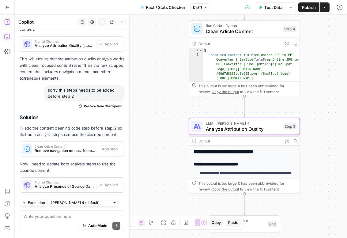
click at [115, 201] on span "Apply" at bounding box center [113, 204] width 10 height 6
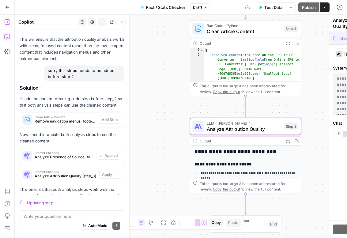
scroll to position [1856, 0]
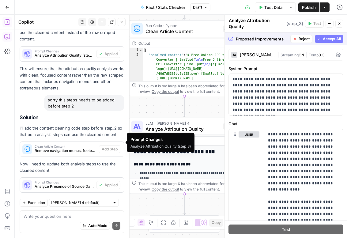
click at [323, 34] on div "Steps cannot be tested while there are pending suggestions." at bounding box center [295, 37] width 91 height 12
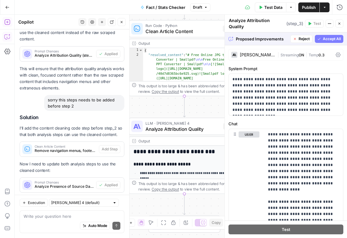
click at [330, 36] on span "Accept All" at bounding box center [332, 39] width 18 height 6
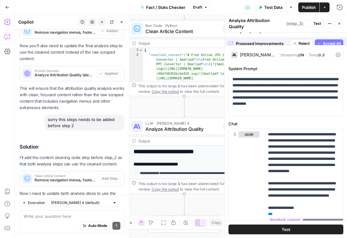
scroll to position [1885, 0]
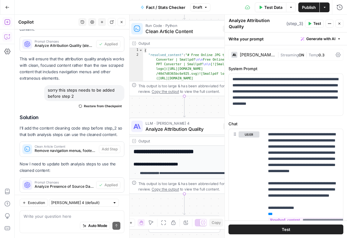
click at [338, 26] on header "Analyze Attribution Quality Analyze Attribution Quality ( step_3 ) Test Actions…" at bounding box center [286, 24] width 122 height 18
click at [312, 5] on span "Publish" at bounding box center [309, 7] width 14 height 6
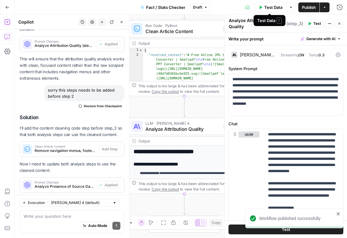
click at [262, 9] on button "Test Data" at bounding box center [271, 7] width 32 height 10
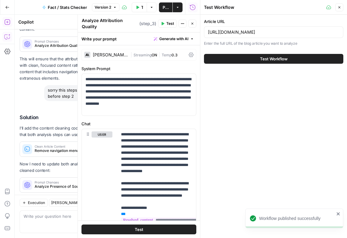
click at [269, 57] on span "Test Workflow" at bounding box center [274, 59] width 28 height 6
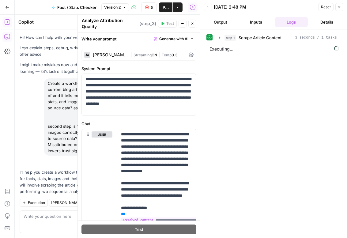
scroll to position [1885, 0]
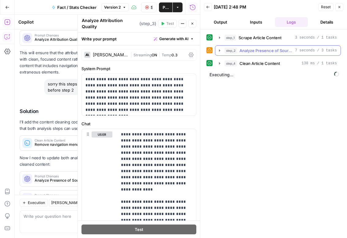
click at [220, 52] on icon "button" at bounding box center [219, 50] width 5 height 5
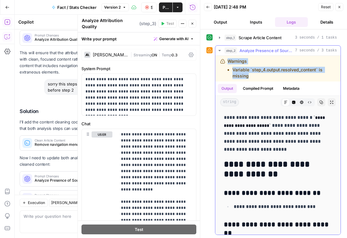
drag, startPoint x: 253, startPoint y: 78, endPoint x: 224, endPoint y: 58, distance: 35.4
click at [224, 58] on div "Warnings Variable `step_4.output.resolved_content` is missing" at bounding box center [278, 69] width 125 height 26
copy div "Warnings Variable `step_4.output.resolved_content` is missing"
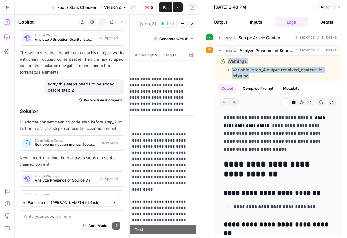
click at [46, 210] on div "Execution [PERSON_NAME] 4 (default) Write your question here Auto Mode Send" at bounding box center [72, 216] width 115 height 43
click at [46, 212] on div "Write your question here Auto Mode Send" at bounding box center [72, 222] width 105 height 23
paste textarea "Warnings Variable `step_4.output.resolved_content` is missing"
type textarea "Warnings Variable `step_4.output.resolved_content` is missing"
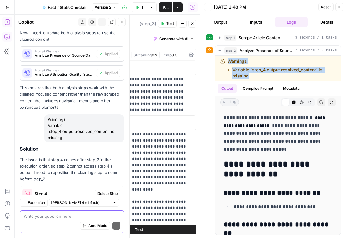
scroll to position [2067, 0]
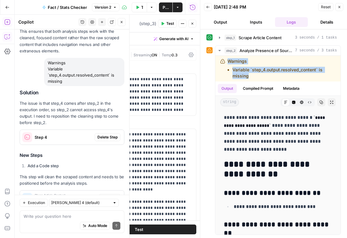
click at [114, 133] on button "Delete Step" at bounding box center [108, 137] width 26 height 8
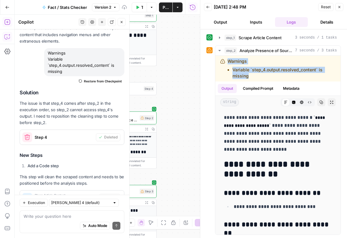
click at [110, 195] on span "Add Step" at bounding box center [110, 198] width 16 height 6
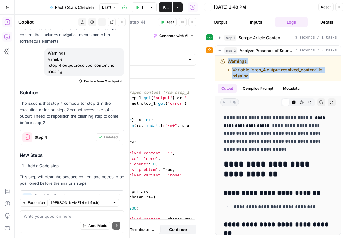
click at [343, 8] on button "Close" at bounding box center [340, 7] width 8 height 8
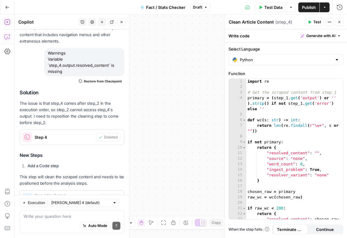
click at [316, 10] on span "Publish" at bounding box center [309, 7] width 14 height 6
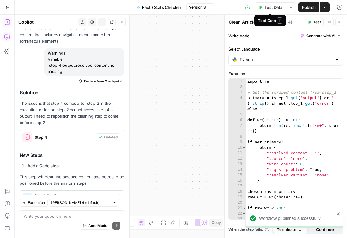
click at [259, 10] on button "Test Data" at bounding box center [271, 7] width 32 height 10
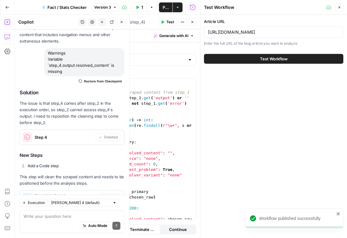
click at [270, 55] on button "Test Workflow" at bounding box center [273, 59] width 139 height 10
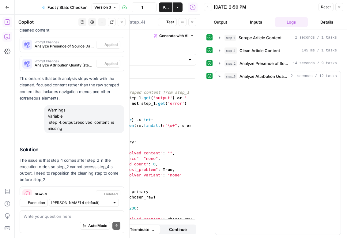
scroll to position [2077, 0]
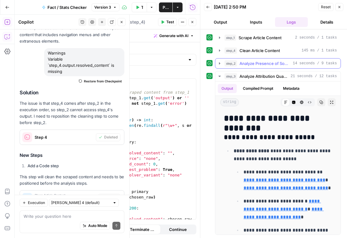
click at [218, 63] on icon "button" at bounding box center [219, 63] width 5 height 5
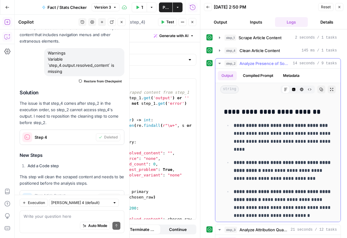
scroll to position [23, 0]
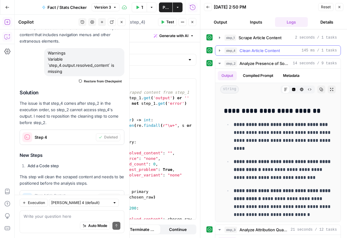
click at [219, 51] on icon "button" at bounding box center [219, 50] width 5 height 5
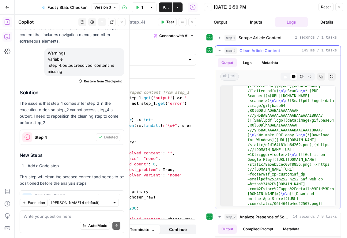
scroll to position [1949, 0]
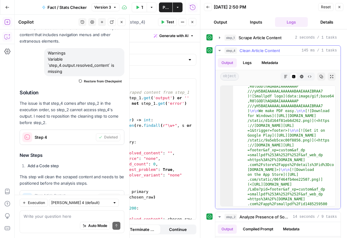
click at [220, 54] on button "step_4 Clean Article Content 145 ms / 1 tasks" at bounding box center [278, 51] width 125 height 10
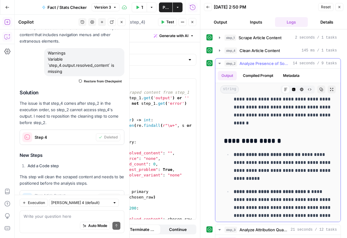
scroll to position [647, 0]
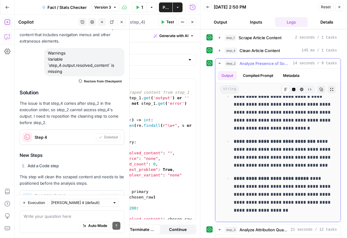
click at [223, 63] on button "step_2 Analyze Presence of Source Data 14 seconds / 9 tasks" at bounding box center [278, 64] width 125 height 10
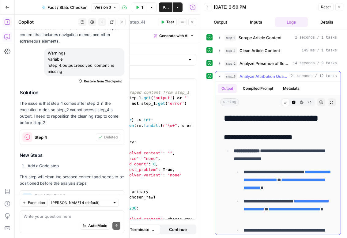
click at [223, 76] on button "step_3 Analyze Attribution Quality 21 seconds / 12 tasks" at bounding box center [278, 76] width 125 height 10
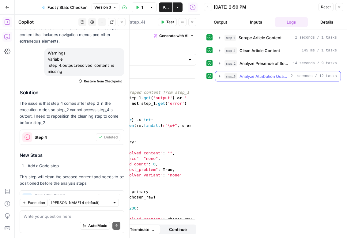
click at [220, 76] on icon "button" at bounding box center [219, 76] width 5 height 5
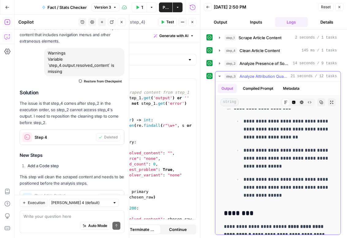
scroll to position [1124, 0]
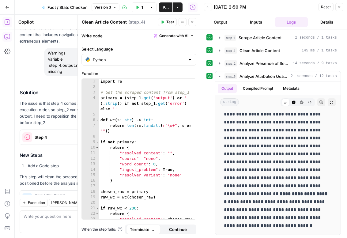
click at [341, 6] on icon "button" at bounding box center [340, 7] width 4 height 4
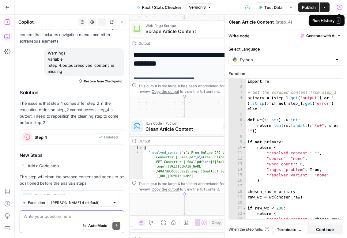
click at [43, 219] on textarea at bounding box center [72, 216] width 97 height 6
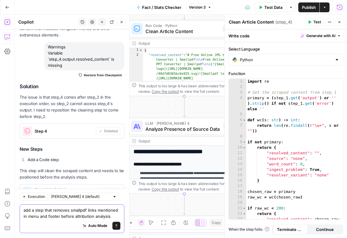
scroll to position [96, 0]
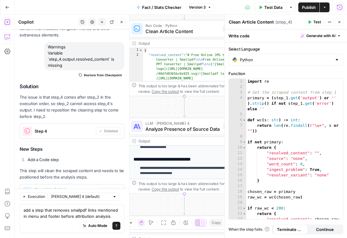
click at [338, 22] on icon "button" at bounding box center [340, 22] width 4 height 4
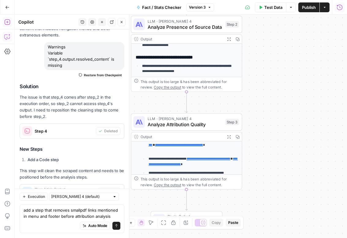
scroll to position [103, 0]
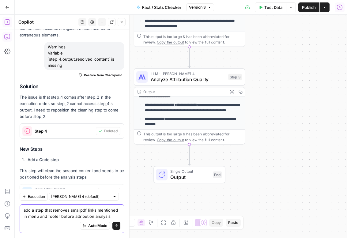
click at [109, 218] on textarea "add a step that removes smallpdf links mentioned in menu and footer before attr…" at bounding box center [72, 213] width 97 height 12
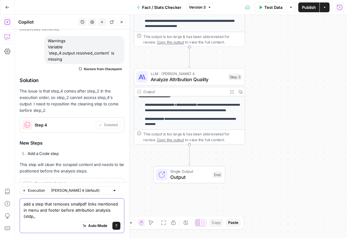
type textarea "add a step that removes smallpdf links mentioned in menu and footer before attr…"
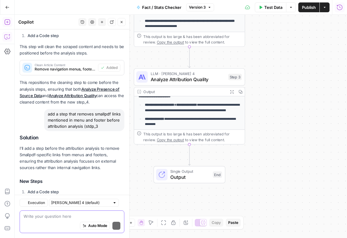
scroll to position [2275, 0]
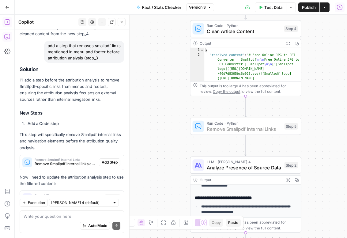
click at [112, 158] on button "Add Step" at bounding box center [109, 162] width 21 height 8
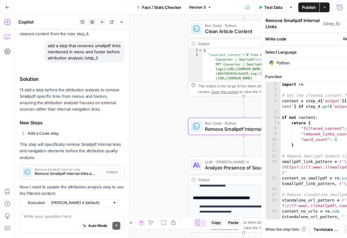
scroll to position [2285, 0]
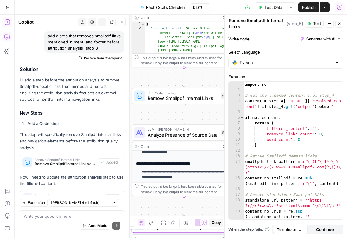
click at [111, 196] on span "Apply" at bounding box center [113, 199] width 10 height 6
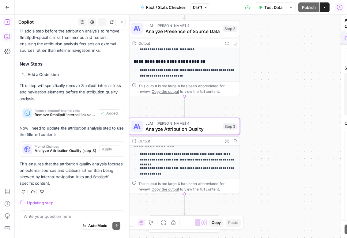
scroll to position [2236, 0]
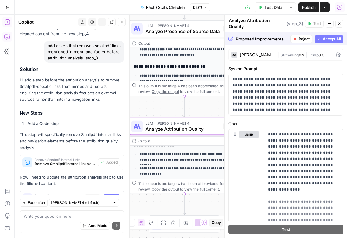
click at [114, 196] on span "Accept" at bounding box center [111, 199] width 13 height 6
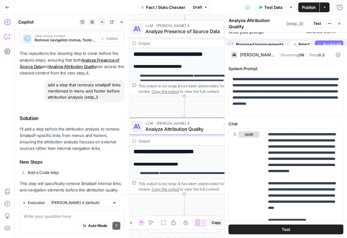
scroll to position [2285, 0]
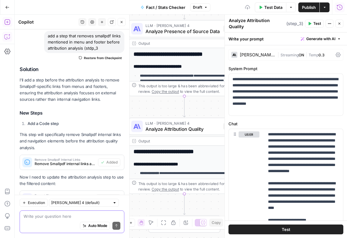
click at [80, 216] on textarea at bounding box center [72, 216] width 97 height 6
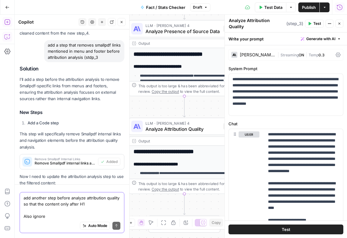
scroll to position [2304, 0]
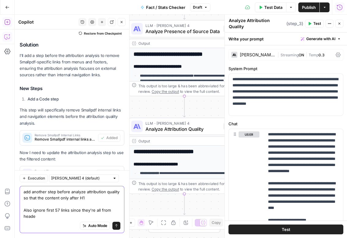
type textarea "add another step before analyze attribution quality so that the content only af…"
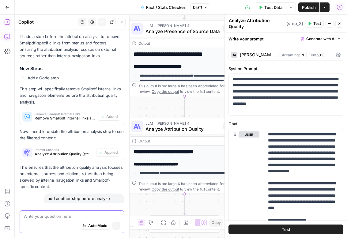
scroll to position [2261, 0]
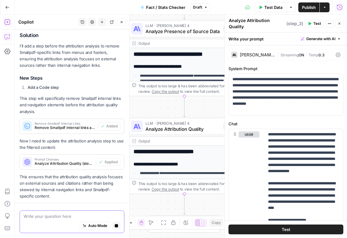
click at [118, 228] on button "Stop generating" at bounding box center [117, 226] width 8 height 8
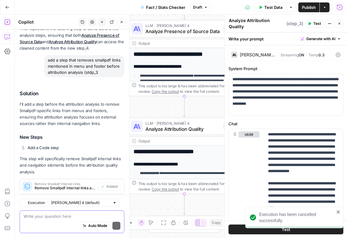
scroll to position [2329, 0]
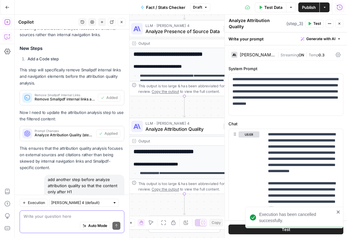
drag, startPoint x: 48, startPoint y: 144, endPoint x: 88, endPoint y: 175, distance: 50.8
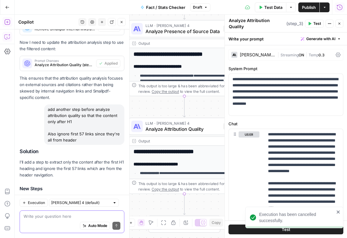
scroll to position [2424, 0]
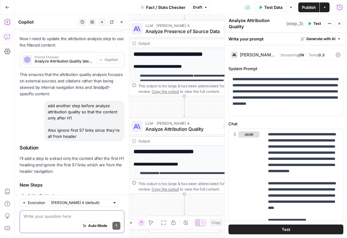
copy div "add another step before analyze attribution quality so that the content only af…"
click at [63, 217] on textarea at bounding box center [72, 216] width 97 height 6
paste textarea "add another step before analyze attribution quality so that the content only af…"
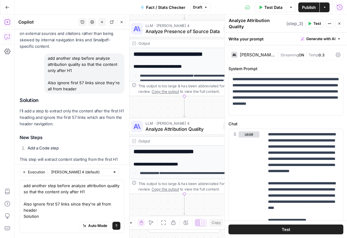
scroll to position [2490, 0]
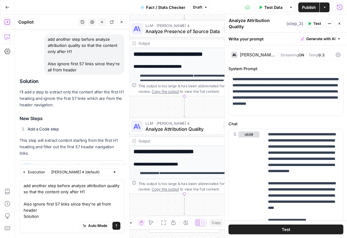
drag, startPoint x: 39, startPoint y: 220, endPoint x: 24, endPoint y: 211, distance: 16.9
click at [24, 211] on div "add another step before analyze attribution quality so that the content only af…" at bounding box center [72, 206] width 105 height 53
drag, startPoint x: 24, startPoint y: 211, endPoint x: 48, endPoint y: 215, distance: 24.2
click at [48, 215] on textarea "add another step before analyze attribution quality so that the content only af…" at bounding box center [72, 201] width 97 height 37
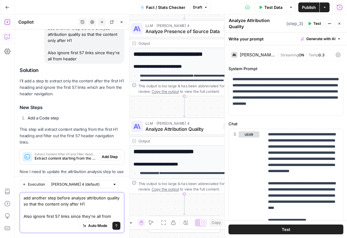
scroll to position [2508, 0]
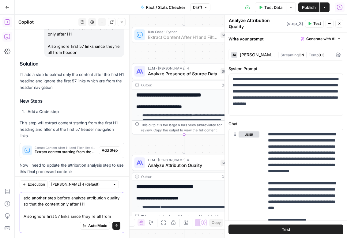
type textarea "add another step before analyze attribution quality so that the content only af…"
click at [107, 147] on button "Add Step" at bounding box center [109, 151] width 21 height 8
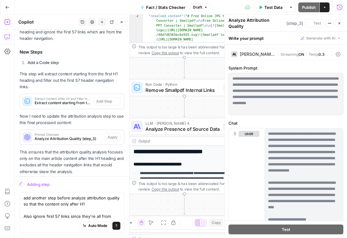
scroll to position [2459, 0]
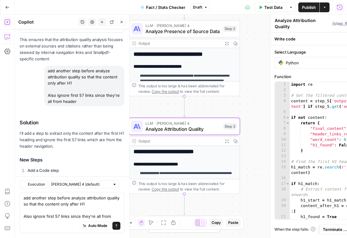
type textarea "Extract Content After H1 and Filter Header Links"
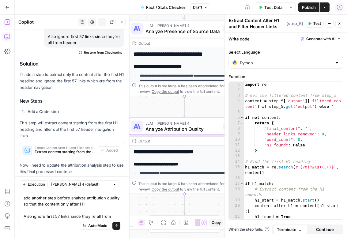
click at [117, 184] on span "Apply" at bounding box center [113, 187] width 10 height 6
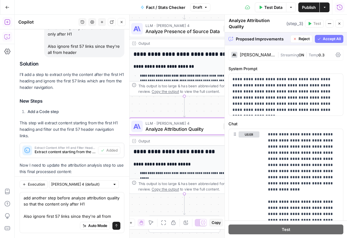
click at [117, 184] on span "Accept" at bounding box center [111, 187] width 13 height 6
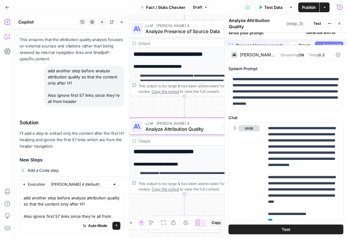
scroll to position [2518, 0]
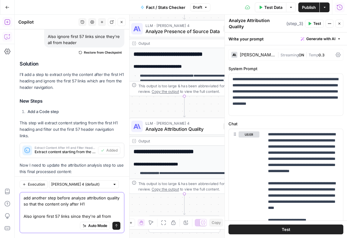
click at [101, 205] on textarea "add another step before analyze attribution quality so that the content only af…" at bounding box center [72, 207] width 97 height 25
type textarea "Also ignore first 57 links since they're all from"
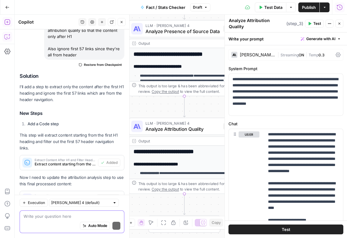
scroll to position [2499, 0]
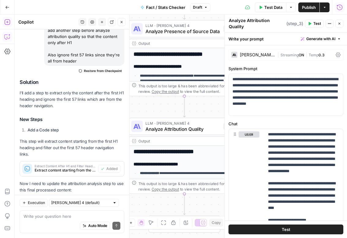
click at [307, 7] on span "Publish" at bounding box center [309, 7] width 14 height 6
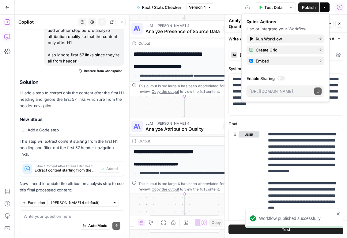
click at [341, 20] on button "Close" at bounding box center [340, 24] width 8 height 8
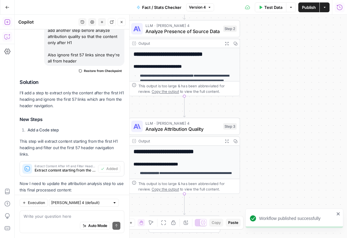
click at [276, 6] on span "Test Data" at bounding box center [274, 7] width 18 height 6
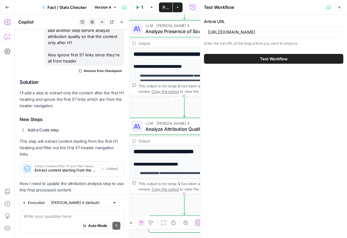
click at [276, 56] on span "Test Workflow" at bounding box center [274, 59] width 28 height 6
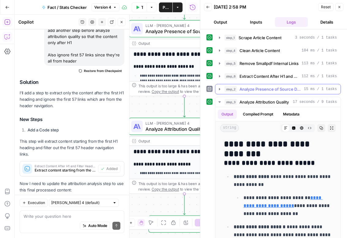
click at [221, 89] on icon "button" at bounding box center [219, 89] width 5 height 5
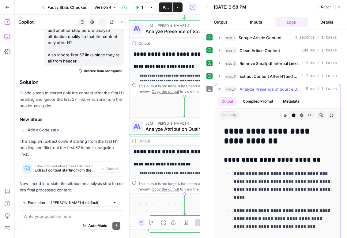
click at [221, 89] on icon "button" at bounding box center [219, 89] width 5 height 5
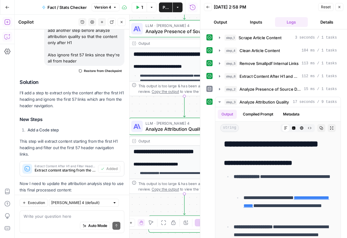
click at [343, 5] on button "Close" at bounding box center [340, 7] width 8 height 8
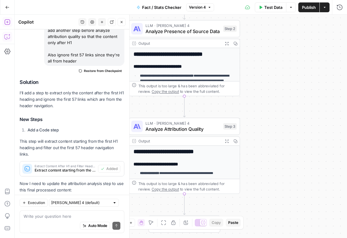
click at [303, 7] on span "Publish" at bounding box center [309, 7] width 14 height 6
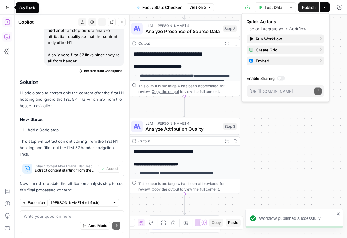
click at [8, 5] on button "Go Back" at bounding box center [7, 7] width 11 height 11
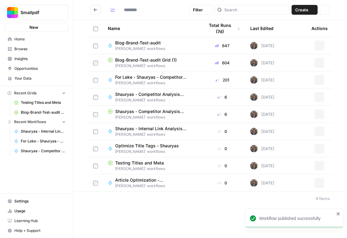
type input "**********"
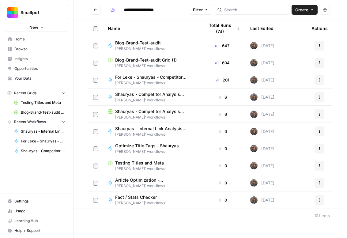
click at [134, 197] on span "Fact / Stats Checker" at bounding box center [137, 197] width 45 height 6
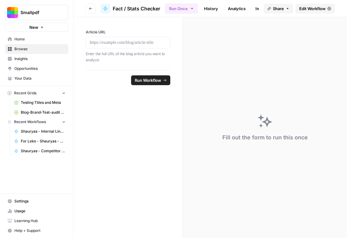
click at [307, 10] on span "Edit Workflow" at bounding box center [313, 9] width 26 height 6
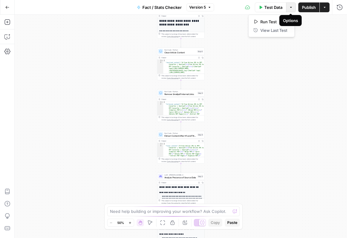
click at [290, 9] on icon "button" at bounding box center [291, 8] width 4 height 4
click at [326, 8] on icon "button" at bounding box center [325, 8] width 4 height 4
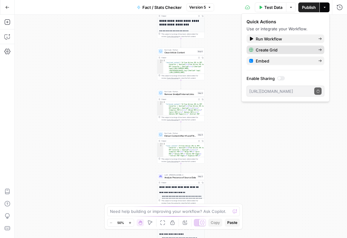
click at [283, 48] on span "Create Grid" at bounding box center [285, 50] width 58 height 6
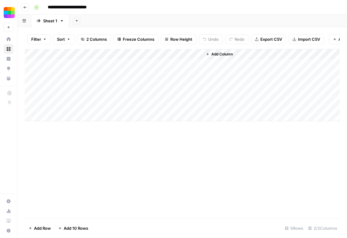
click at [113, 64] on div "Add Column" at bounding box center [182, 85] width 315 height 72
click at [197, 55] on div "Add Column" at bounding box center [182, 85] width 315 height 72
click at [208, 70] on span "All Rows" at bounding box center [219, 68] width 39 height 6
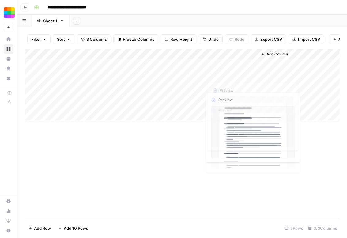
click at [239, 67] on div "Add Column" at bounding box center [182, 85] width 315 height 72
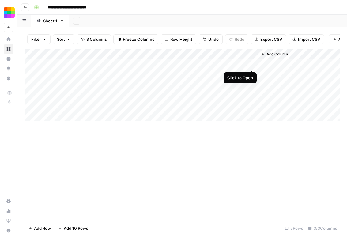
click at [253, 63] on div "Add Column" at bounding box center [182, 85] width 315 height 72
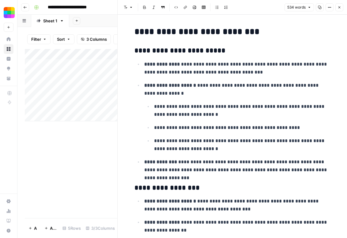
click at [339, 4] on button "Close" at bounding box center [340, 7] width 8 height 8
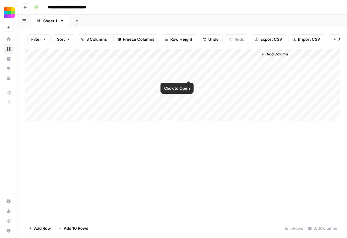
click at [180, 66] on div "Add Column" at bounding box center [182, 85] width 315 height 72
click at [177, 64] on div "Add Column" at bounding box center [182, 85] width 315 height 72
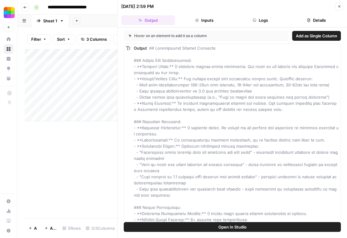
click at [264, 6] on div "[DATE] 2:59 PM" at bounding box center [227, 6] width 212 height 6
click at [262, 20] on button "Logs" at bounding box center [261, 20] width 54 height 10
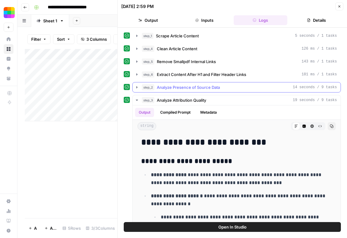
click at [138, 88] on icon "button" at bounding box center [137, 87] width 5 height 5
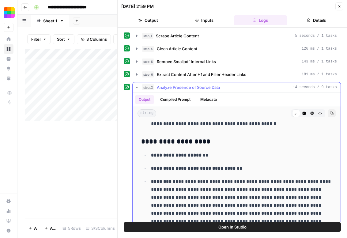
scroll to position [372, 0]
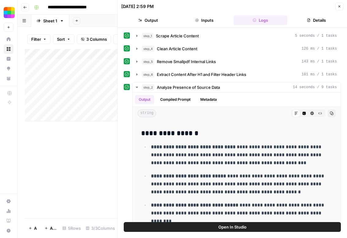
click at [337, 10] on button "Close" at bounding box center [340, 6] width 8 height 8
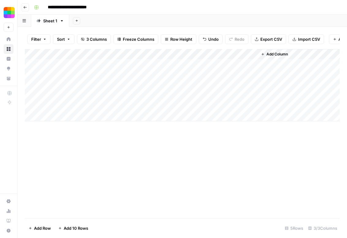
click at [25, 10] on button "Go back" at bounding box center [25, 7] width 8 height 8
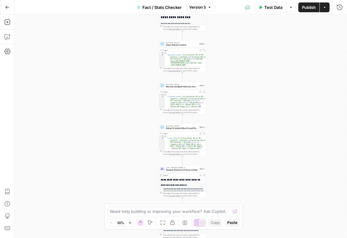
click at [272, 6] on span "Test Data" at bounding box center [274, 7] width 18 height 6
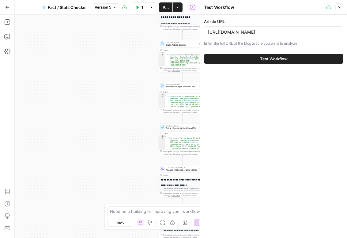
click at [274, 63] on button "Test Workflow" at bounding box center [273, 59] width 139 height 10
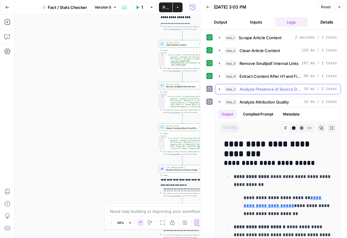
click at [220, 89] on icon "button" at bounding box center [219, 89] width 1 height 2
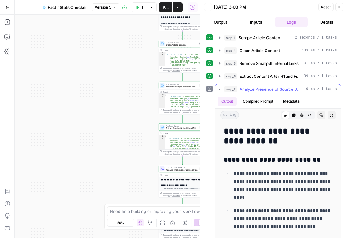
click at [281, 90] on span "Analyze Presence of Source Data" at bounding box center [271, 89] width 62 height 6
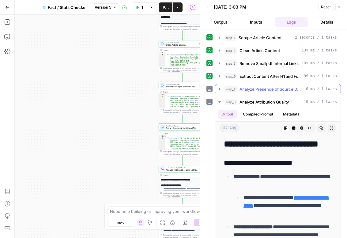
drag, startPoint x: 239, startPoint y: 88, endPoint x: 283, endPoint y: 91, distance: 44.0
click at [284, 91] on div "step_2 Analyze Presence of Source Data 10 ms / 1 tasks" at bounding box center [281, 89] width 113 height 6
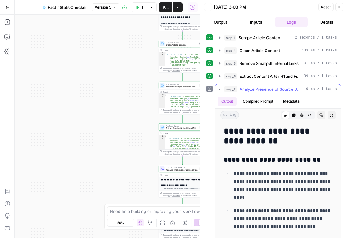
click at [217, 88] on button "step_2 Analyze Presence of Source Data 10 ms / 1 tasks" at bounding box center [278, 89] width 125 height 10
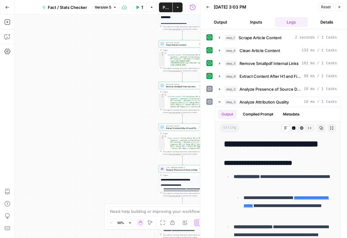
click at [3, 38] on button "Copilot" at bounding box center [7, 37] width 10 height 10
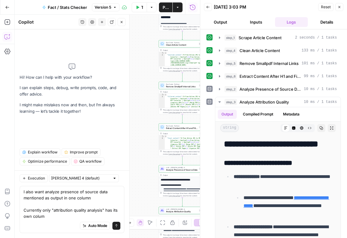
type textarea "I also want analyze presence of source data mentioned as output in one column C…"
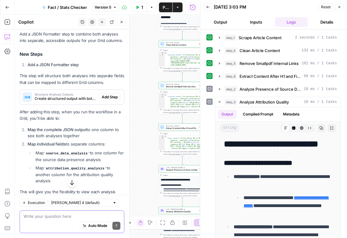
scroll to position [154, 0]
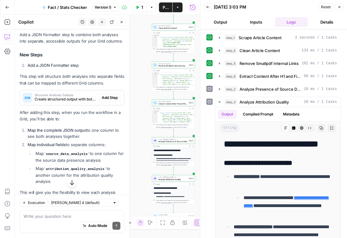
click at [107, 96] on span "Add Step" at bounding box center [110, 98] width 16 height 6
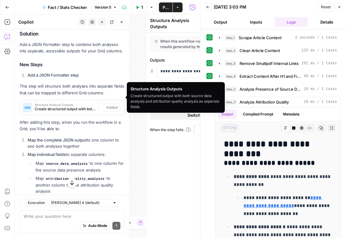
scroll to position [164, 0]
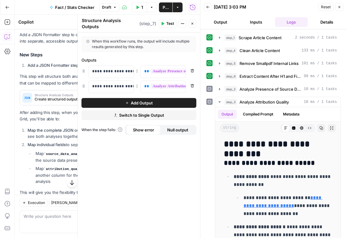
click at [195, 21] on button "Close" at bounding box center [193, 24] width 8 height 8
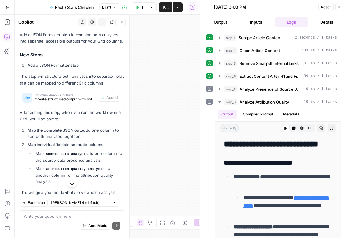
click at [343, 7] on button "Close" at bounding box center [340, 7] width 8 height 8
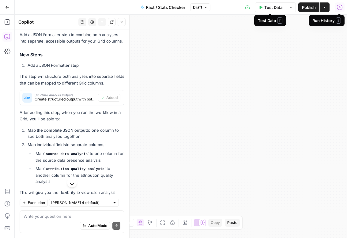
click at [304, 4] on span "Publish" at bounding box center [309, 7] width 14 height 6
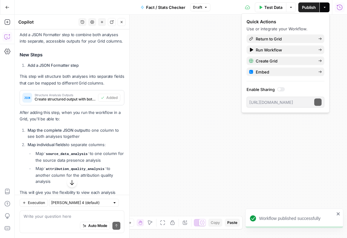
click at [325, 8] on icon "button" at bounding box center [325, 8] width 4 height 4
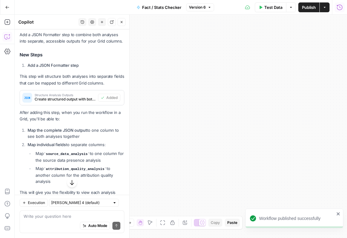
click at [325, 8] on icon "button" at bounding box center [325, 8] width 4 height 4
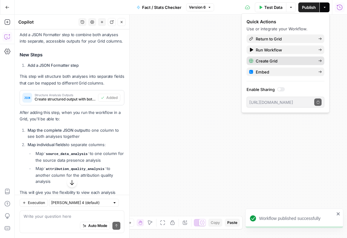
drag, startPoint x: 273, startPoint y: 55, endPoint x: 275, endPoint y: 61, distance: 5.4
click at [275, 61] on div "Quick Actions Use or integrate your Workflow. Return to Grid Run Workflow Creat…" at bounding box center [286, 63] width 78 height 89
click at [275, 61] on span "Create Grid" at bounding box center [285, 61] width 58 height 6
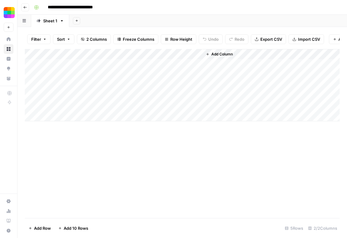
click at [56, 65] on div "Add Column" at bounding box center [182, 85] width 315 height 72
click at [198, 55] on div "Add Column" at bounding box center [182, 85] width 315 height 72
click at [231, 68] on span "All Rows" at bounding box center [219, 68] width 39 height 6
click at [238, 63] on div "Add Column" at bounding box center [182, 85] width 315 height 72
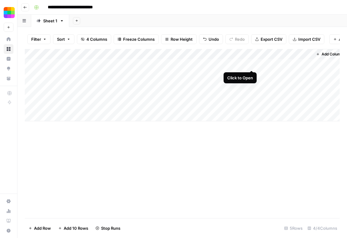
click at [252, 64] on div "Add Column" at bounding box center [182, 85] width 315 height 72
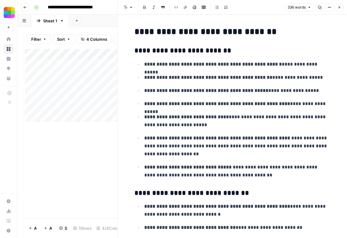
click at [156, 140] on strong "**********" at bounding box center [217, 138] width 146 height 5
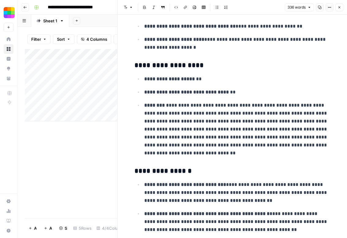
scroll to position [231, 0]
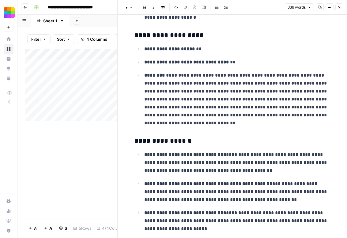
click at [102, 169] on div "Add Column" at bounding box center [71, 133] width 93 height 169
click at [340, 7] on icon "button" at bounding box center [340, 7] width 2 height 2
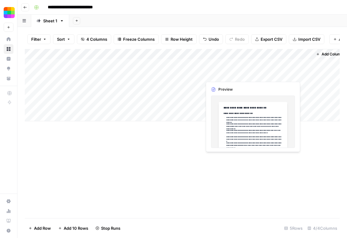
click at [245, 75] on div "Add Column" at bounding box center [182, 85] width 315 height 72
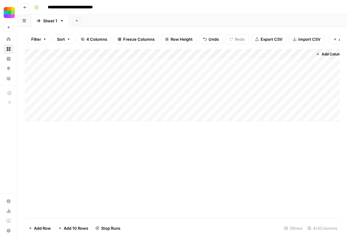
click at [252, 74] on div "Add Column" at bounding box center [182, 85] width 315 height 72
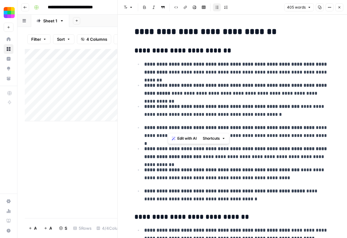
drag, startPoint x: 167, startPoint y: 128, endPoint x: 276, endPoint y: 129, distance: 108.8
click at [276, 129] on strong "**********" at bounding box center [229, 127] width 170 height 5
click at [214, 90] on p "**********" at bounding box center [237, 90] width 186 height 16
drag, startPoint x: 160, startPoint y: 106, endPoint x: 264, endPoint y: 111, distance: 104.0
click at [264, 111] on p "**********" at bounding box center [237, 111] width 186 height 16
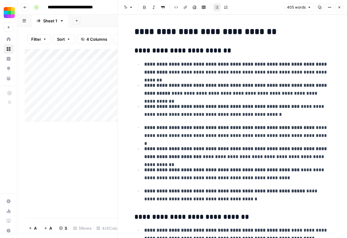
click at [252, 140] on ul "**********" at bounding box center [233, 131] width 196 height 143
drag, startPoint x: 169, startPoint y: 128, endPoint x: 300, endPoint y: 127, distance: 131.5
click at [300, 127] on strong "**********" at bounding box center [229, 127] width 170 height 5
click at [166, 127] on strong "**********" at bounding box center [229, 127] width 170 height 5
drag, startPoint x: 166, startPoint y: 127, endPoint x: 252, endPoint y: 126, distance: 86.1
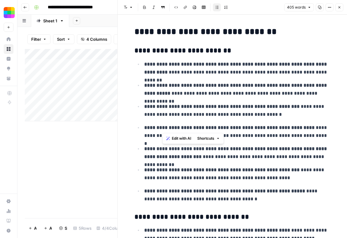
click at [252, 126] on strong "**********" at bounding box center [229, 127] width 170 height 5
drag, startPoint x: 164, startPoint y: 106, endPoint x: 249, endPoint y: 107, distance: 84.9
click at [249, 107] on strong "**********" at bounding box center [221, 106] width 155 height 5
drag, startPoint x: 161, startPoint y: 63, endPoint x: 170, endPoint y: 70, distance: 10.8
click at [170, 70] on p "**********" at bounding box center [237, 68] width 186 height 16
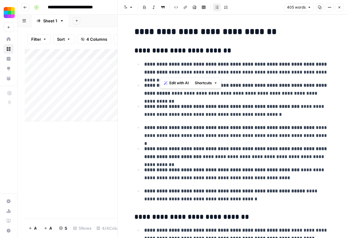
drag, startPoint x: 162, startPoint y: 63, endPoint x: 160, endPoint y: 72, distance: 9.2
click at [160, 72] on strong "**********" at bounding box center [236, 68] width 184 height 13
click at [264, 85] on strong "**********" at bounding box center [236, 89] width 184 height 13
drag, startPoint x: 164, startPoint y: 129, endPoint x: 213, endPoint y: 128, distance: 48.7
click at [213, 128] on strong "**********" at bounding box center [229, 127] width 170 height 5
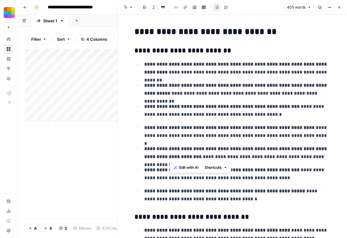
drag, startPoint x: 170, startPoint y: 151, endPoint x: 187, endPoint y: 154, distance: 17.2
click at [187, 154] on p "**********" at bounding box center [237, 153] width 186 height 16
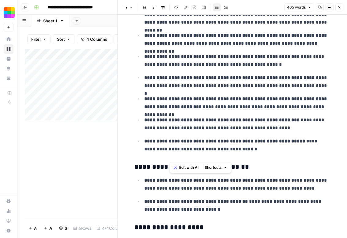
scroll to position [73, 0]
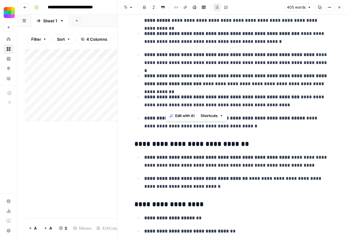
drag, startPoint x: 165, startPoint y: 100, endPoint x: 247, endPoint y: 101, distance: 82.5
click at [247, 101] on p "**********" at bounding box center [237, 101] width 186 height 16
click at [234, 124] on p "**********" at bounding box center [237, 122] width 186 height 16
drag, startPoint x: 166, startPoint y: 118, endPoint x: 255, endPoint y: 115, distance: 88.6
click at [255, 116] on strong "**********" at bounding box center [224, 118] width 161 height 5
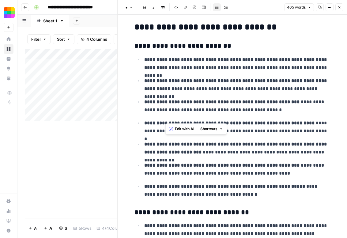
scroll to position [0, 0]
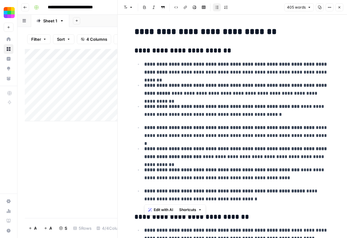
drag, startPoint x: 145, startPoint y: 64, endPoint x: 245, endPoint y: 197, distance: 166.3
click at [245, 197] on ul "**********" at bounding box center [233, 131] width 196 height 143
click at [338, 7] on icon "button" at bounding box center [340, 8] width 4 height 4
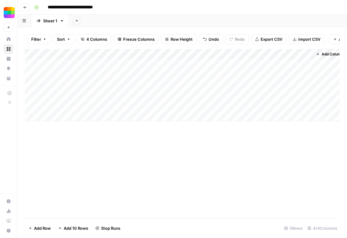
click at [24, 7] on icon "button" at bounding box center [25, 7] width 3 height 2
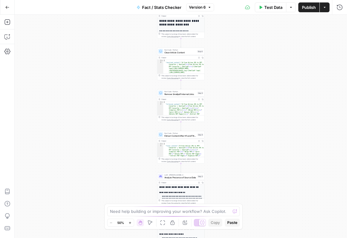
click at [6, 6] on icon "button" at bounding box center [8, 7] width 4 height 3
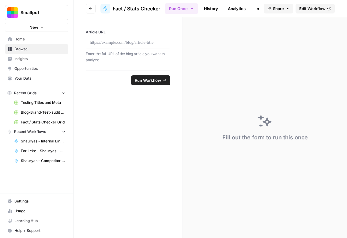
click at [28, 47] on span "Browse" at bounding box center [39, 49] width 51 height 6
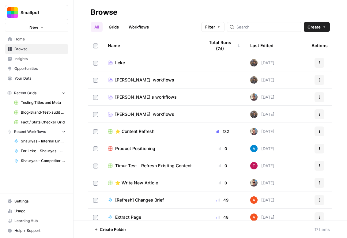
click at [138, 111] on td "[PERSON_NAME]' workflows" at bounding box center [151, 114] width 97 height 17
click at [143, 113] on span "[PERSON_NAME]' workflows" at bounding box center [144, 114] width 59 height 6
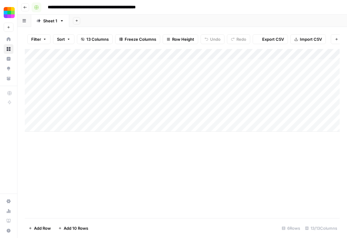
click at [27, 6] on icon "button" at bounding box center [25, 8] width 4 height 4
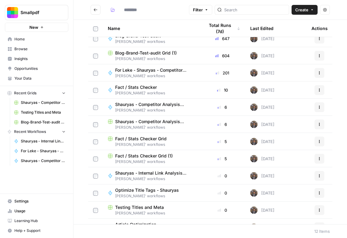
scroll to position [6, 0]
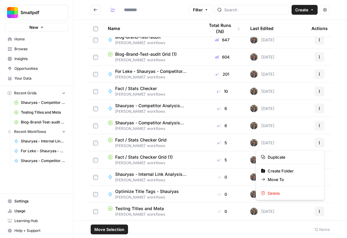
click at [319, 142] on icon "button" at bounding box center [320, 143] width 4 height 4
click at [289, 192] on span "Delete" at bounding box center [292, 193] width 49 height 6
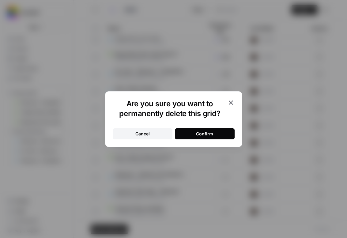
click at [222, 136] on button "Confirm" at bounding box center [205, 133] width 60 height 11
